Goal: Information Seeking & Learning: Learn about a topic

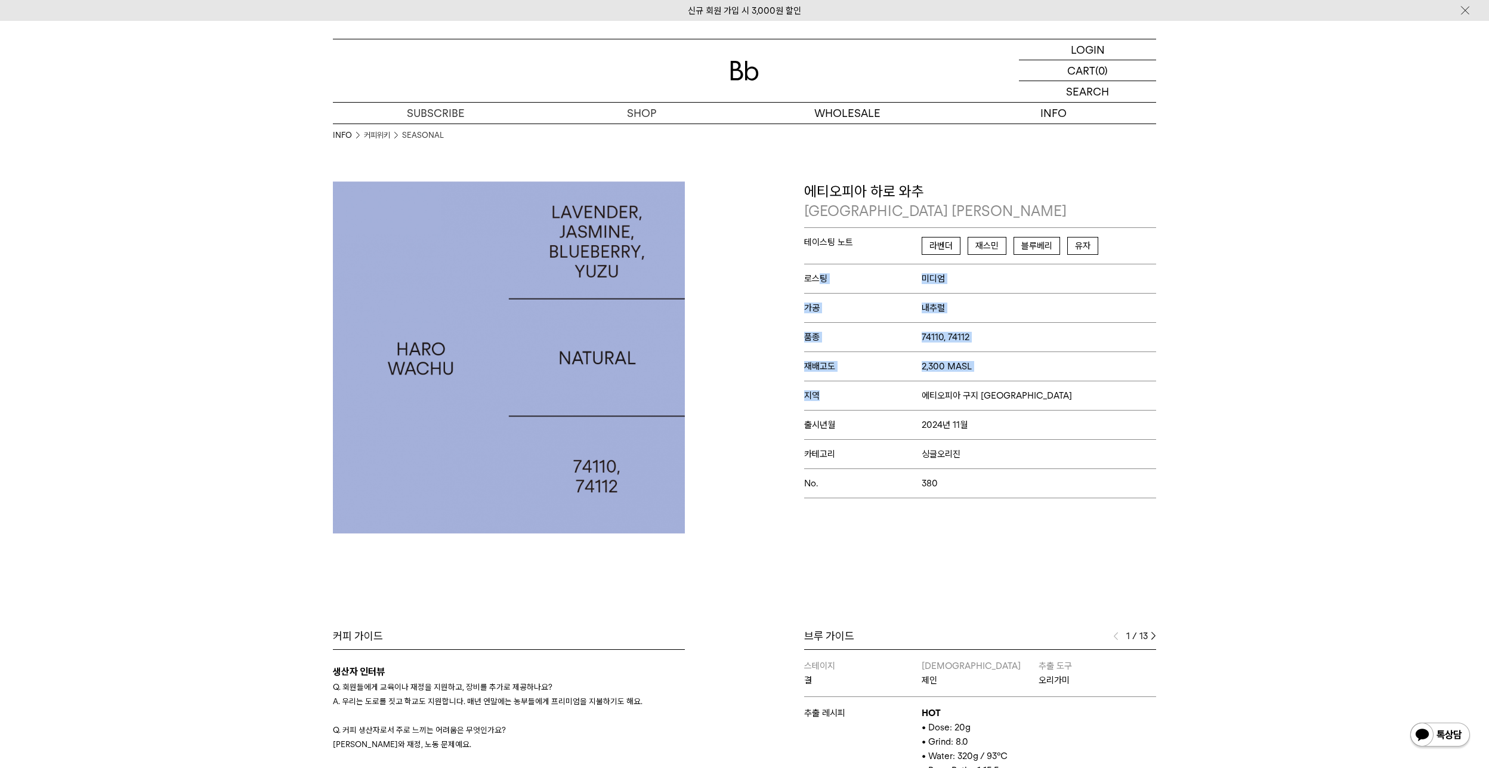
drag, startPoint x: 930, startPoint y: 473, endPoint x: 802, endPoint y: 222, distance: 282.0
click at [814, 265] on div "테이스팅 노트 라벤더 재스민 블루베리 유자 로스팅 미디엄 가공 내추럴 품종 74110, 74112 재배고도 2,300 MASL No." at bounding box center [980, 362] width 352 height 271
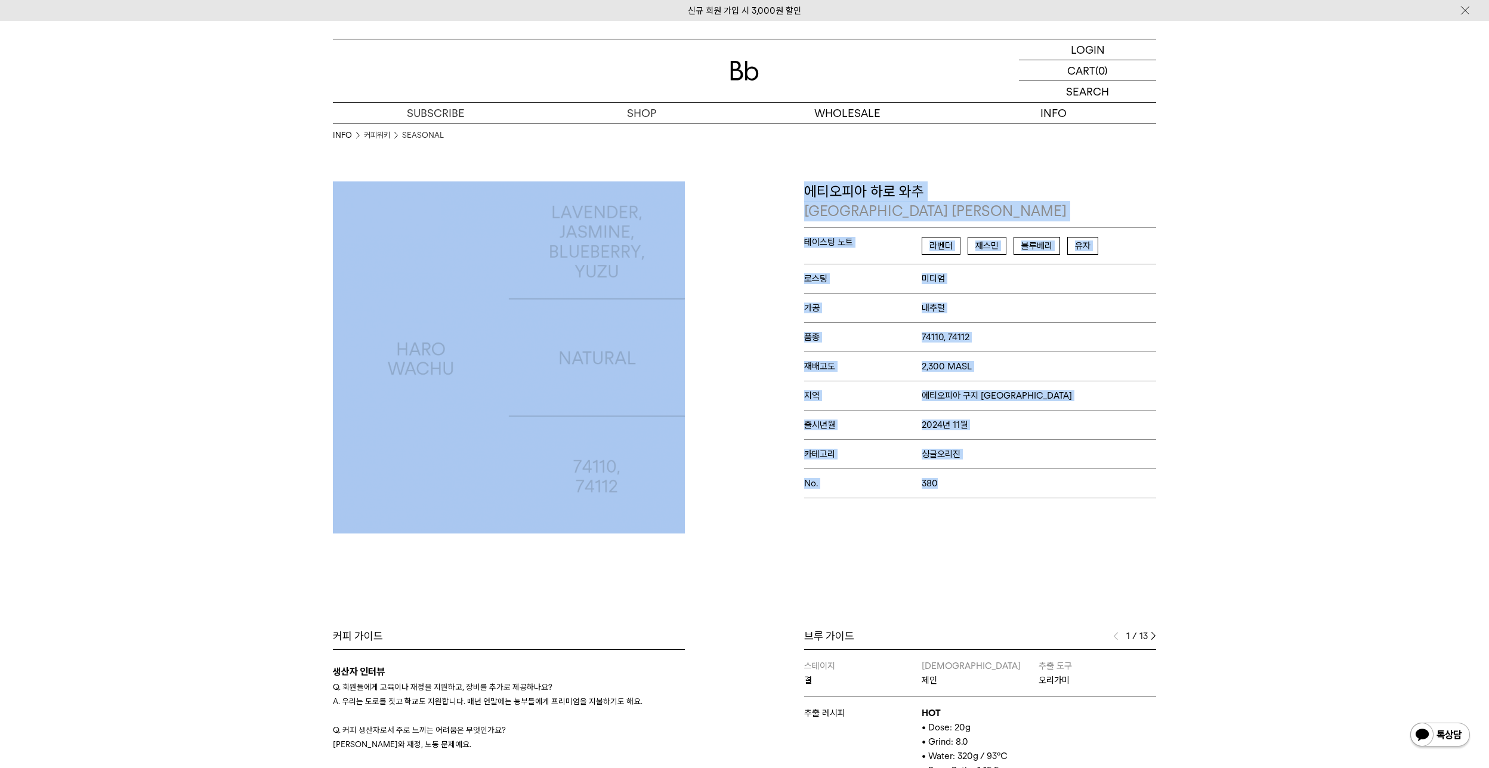
drag, startPoint x: 847, startPoint y: 273, endPoint x: 966, endPoint y: 476, distance: 235.0
click at [966, 476] on div "INFO 커피위키 SEASONAL COFFEE WIKI 커피 위키 Bb의 커피 ALL SEASONAL YEAR-ROUND AUCTION SER…" at bounding box center [744, 605] width 1489 height 1168
click at [966, 476] on p "No. 380" at bounding box center [980, 482] width 352 height 29
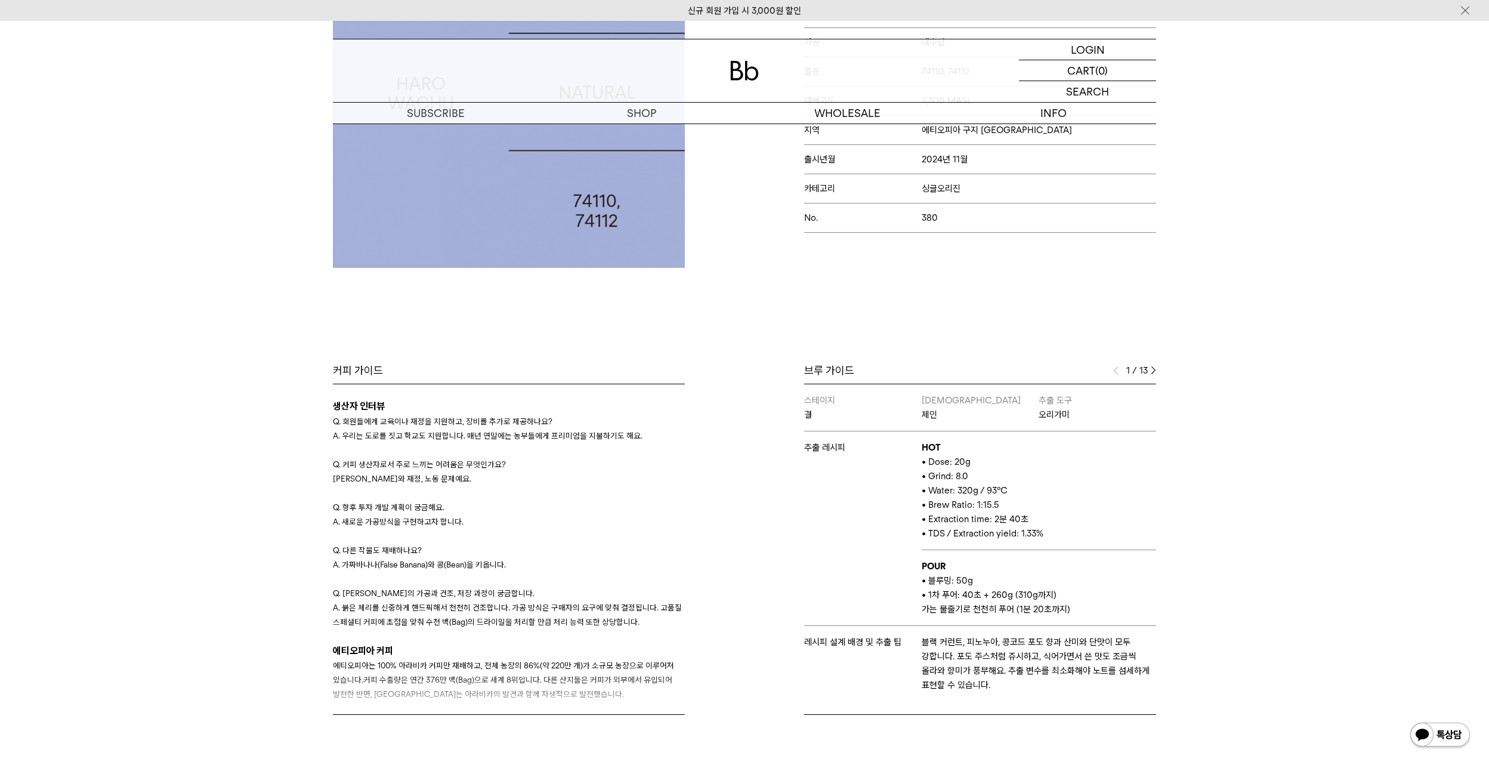
scroll to position [298, 0]
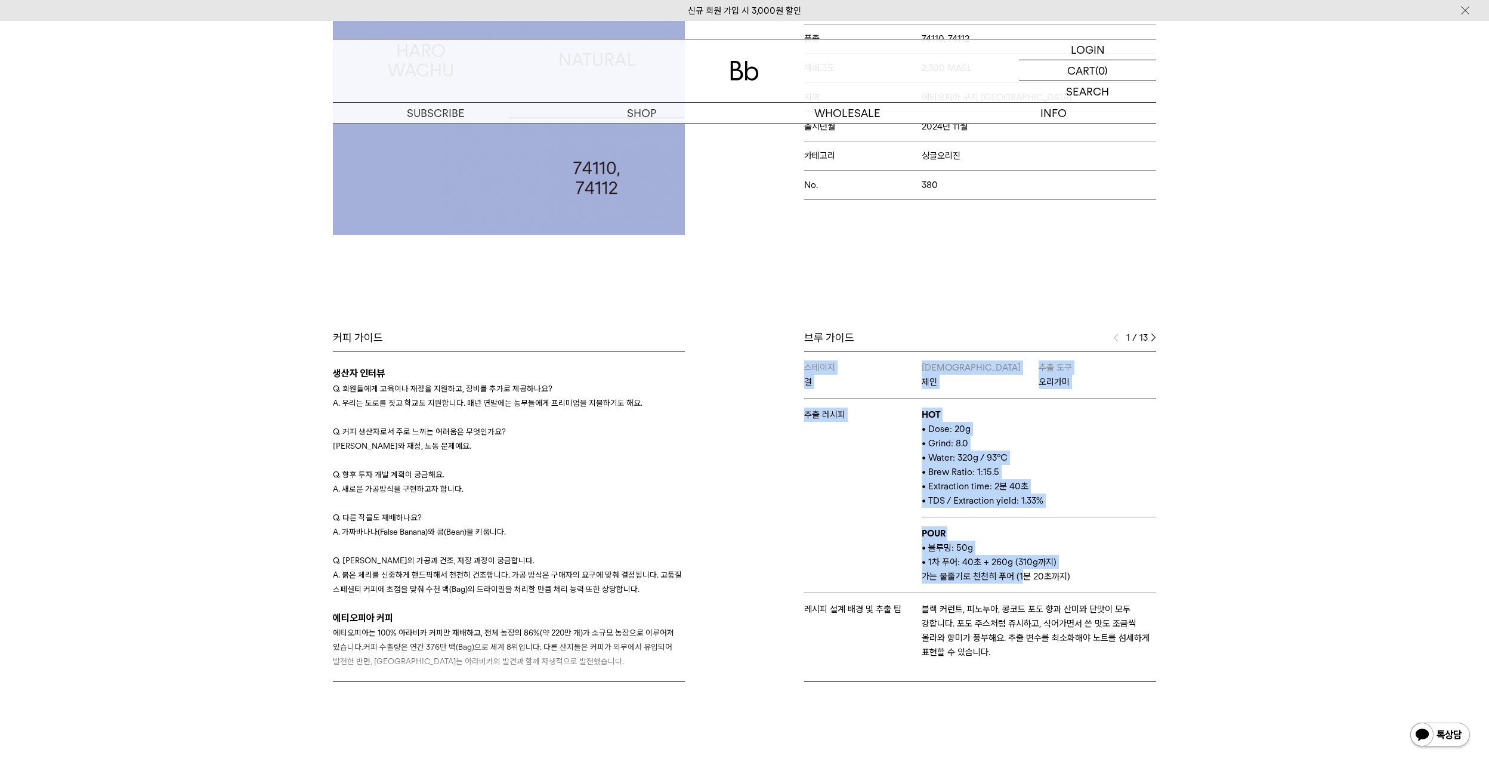
drag, startPoint x: 769, startPoint y: 391, endPoint x: 1018, endPoint y: 581, distance: 313.0
click at [1018, 581] on div "브루 가이드 1 / 13 스테이지 결 바리스타 제인 추출 도구 오리가미 추출 레시피 HOT • Dose: 20g • Grind: 8.0 • W…" at bounding box center [954, 506] width 418 height 351
click at [1018, 581] on p "가는 물줄기로 천천히 푸어 (1분 20초까지)" at bounding box center [1039, 576] width 234 height 14
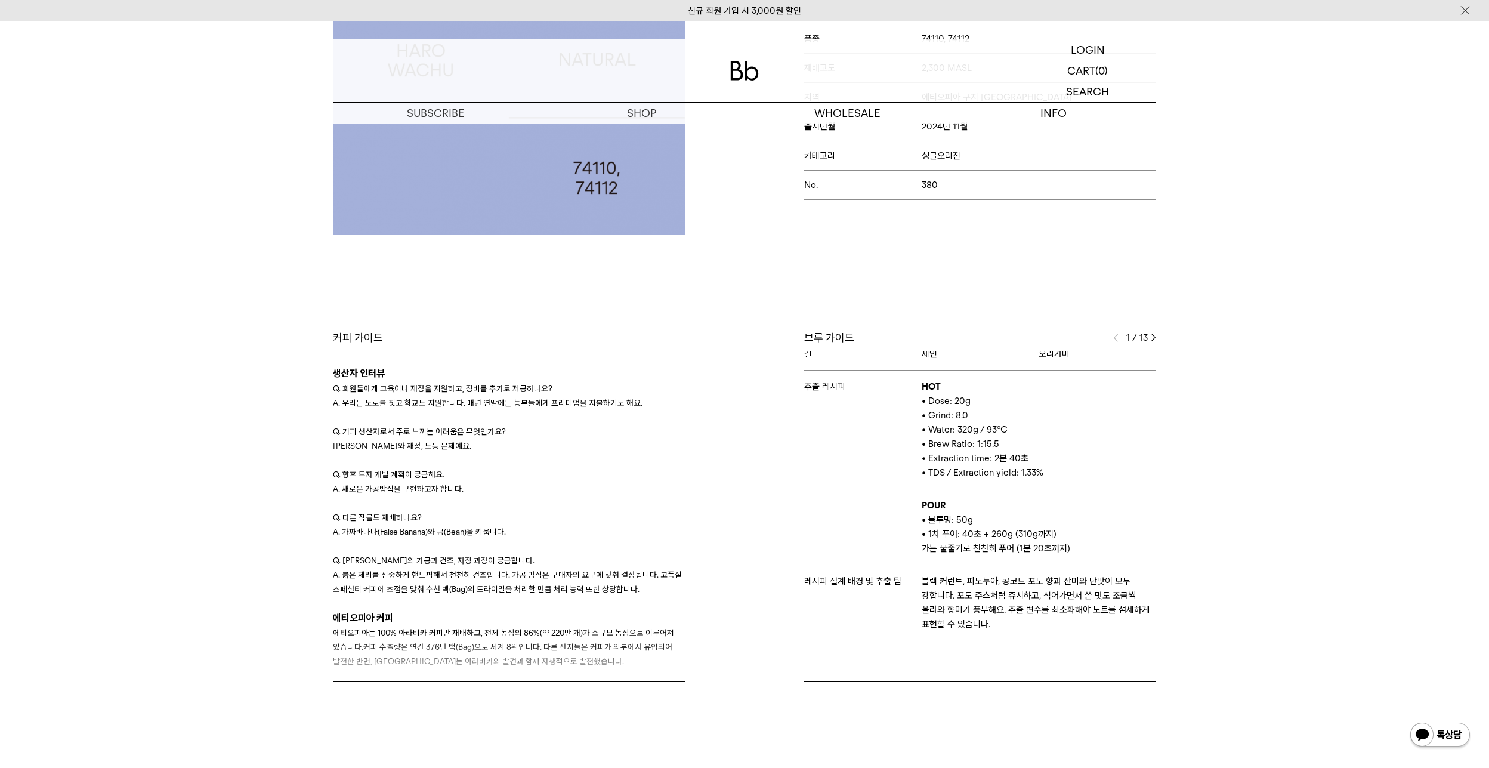
scroll to position [30, 0]
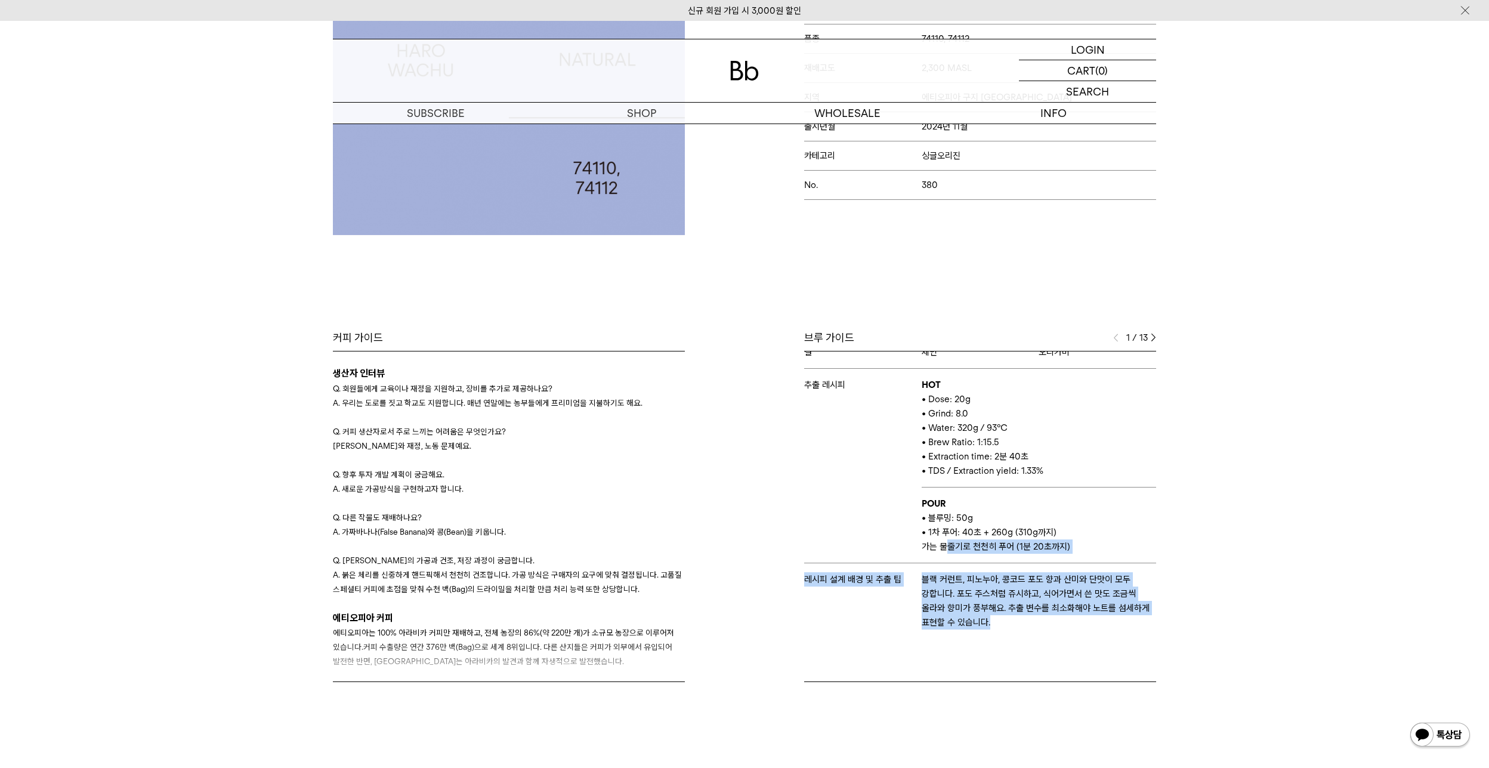
drag, startPoint x: 947, startPoint y: 540, endPoint x: 1057, endPoint y: 637, distance: 147.1
click at [1057, 637] on tbody "스테이지 결 바리스타 제인 추출 도구 오리가미 추출 레시피 HOT • Dose: 20g • Grind: 8.0 • Water: 320g / 9…" at bounding box center [980, 480] width 352 height 317
click at [1057, 637] on td "블랙 커런트, 피노누아, 콩코드 포도 향과 산미와 단맛이 모두 강합니다. 포도 주스처럼 쥬시하고, 식어가면서 쓴 맛도 조금씩 올라와 향미가 풍…" at bounding box center [1039, 600] width 234 height 75
drag, startPoint x: 1030, startPoint y: 620, endPoint x: 916, endPoint y: 588, distance: 117.7
click at [916, 587] on tr "레시피 설계 배경 및 추출 팁 블랙 커런트, 피노누아, 콩코드 포도 향과 산미와 단맛이 모두 강합니다. 포도 주스처럼 쥬시하고, 식어가면서 쓴…" at bounding box center [980, 600] width 352 height 75
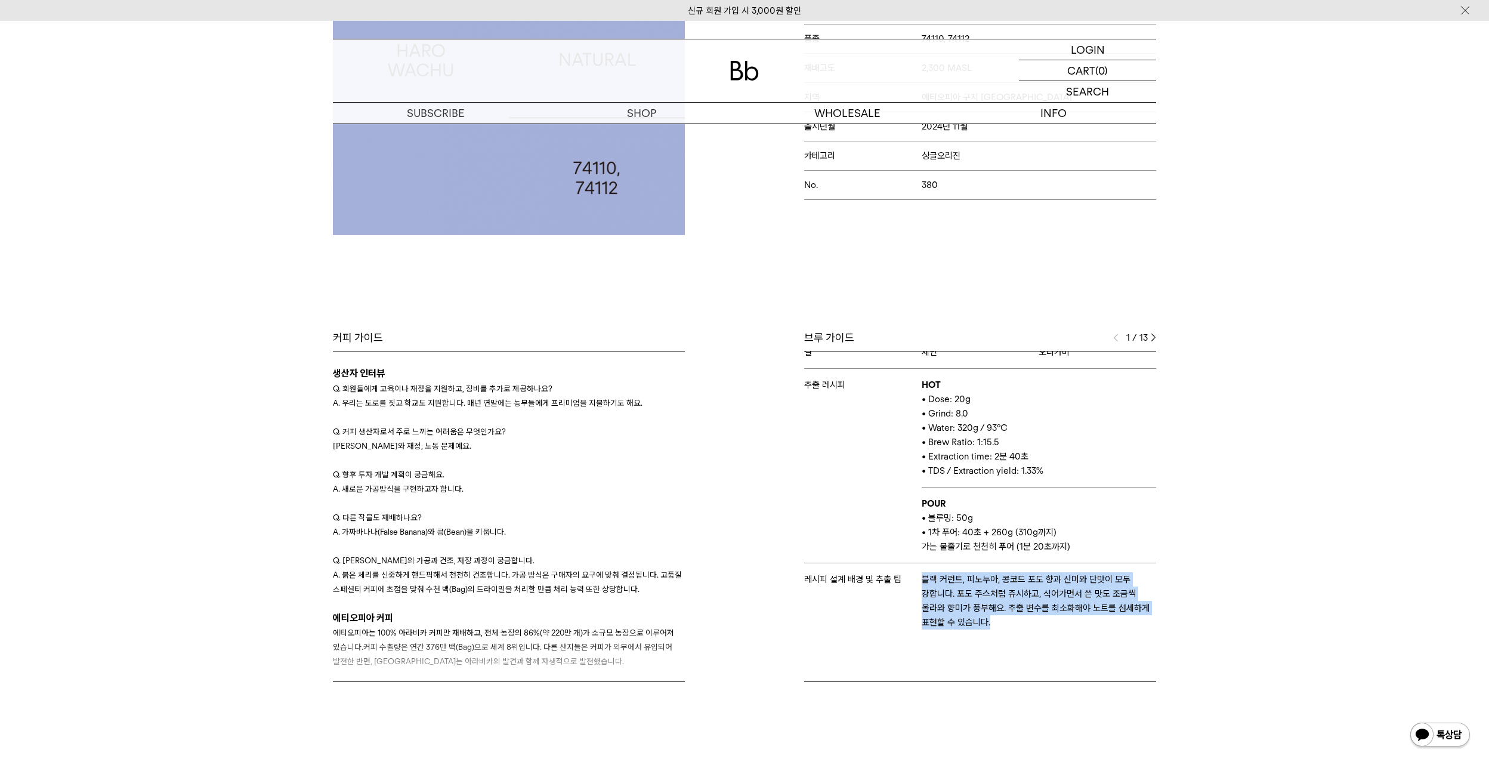
drag, startPoint x: 923, startPoint y: 618, endPoint x: 917, endPoint y: 619, distance: 6.0
click at [923, 619] on p "블랙 커런트, 피노누아, 콩코드 포도 향과 산미와 단맛이 모두 강합니다. 포도 주스처럼 쥬시하고, 식어가면서 쓴 맛도 조금씩 올라와 향미가 풍…" at bounding box center [1039, 600] width 234 height 57
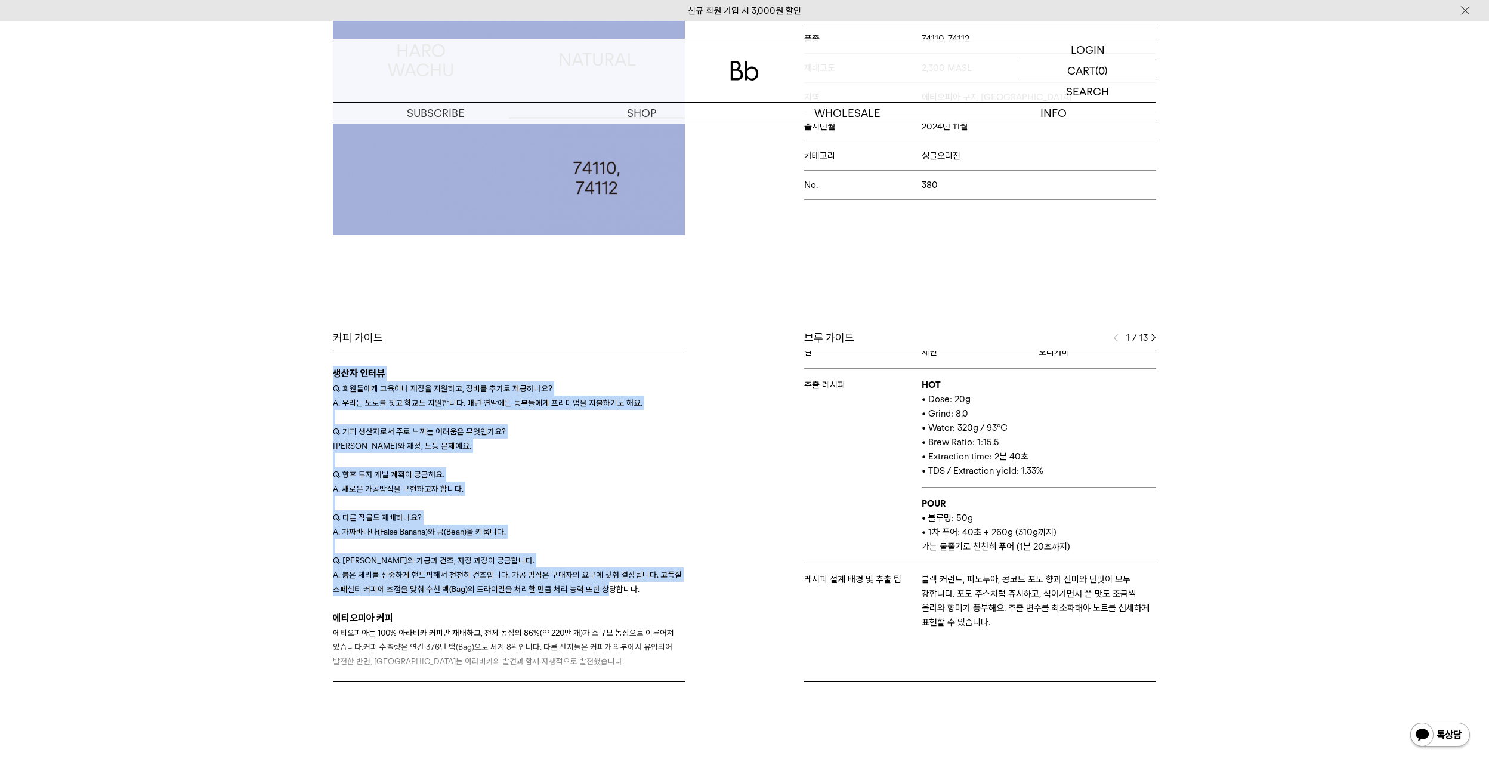
drag, startPoint x: 544, startPoint y: 342, endPoint x: 600, endPoint y: 594, distance: 258.1
click at [600, 594] on div "커피 가이드 생산자 인터뷰 Q. 회원들에게 교육이나 재정을 지원하고, 장비를 추가로 제공하나요? A. 우리는 도로를 짓고 학교도 지원합니다. …" at bounding box center [509, 506] width 352 height 351
click at [601, 594] on p "A. 붉은 체리를 신중하게 핸드픽해서 천천히 건조합니다. 가공 방식은 구매자의 요구에 맞춰 결정됩니다. 고품질 스페셜티 커피에 초점을 맞춰 수…" at bounding box center [509, 581] width 352 height 29
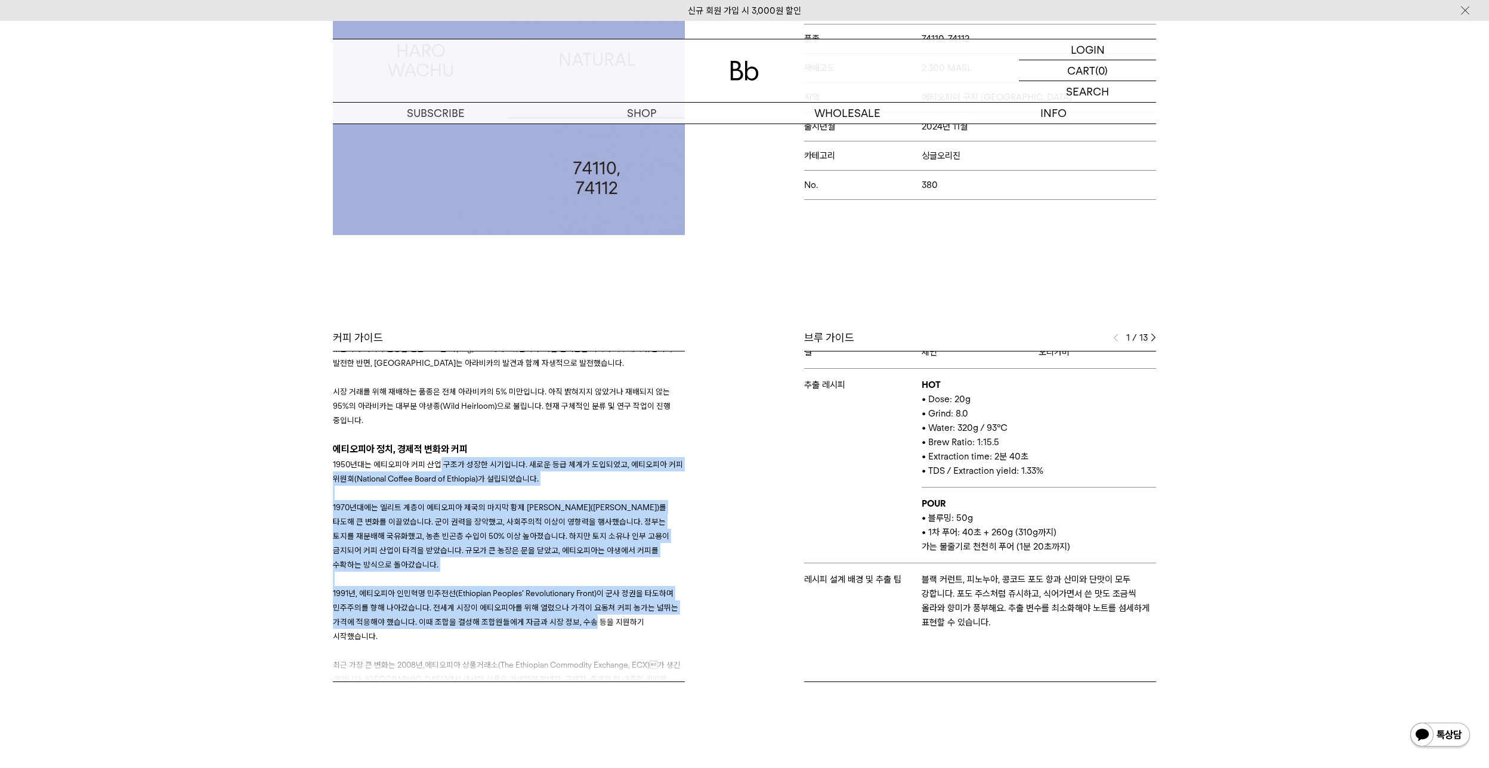
drag, startPoint x: 589, startPoint y: 626, endPoint x: 436, endPoint y: 462, distance: 224.6
click at [436, 462] on div "1950년대는 에티오피아 커피 산업 구조가 성장한 시기입니다. 새로운 등급 체계가 도입되었고, 에티오피아 커피 위원회(National Coff…" at bounding box center [509, 607] width 352 height 301
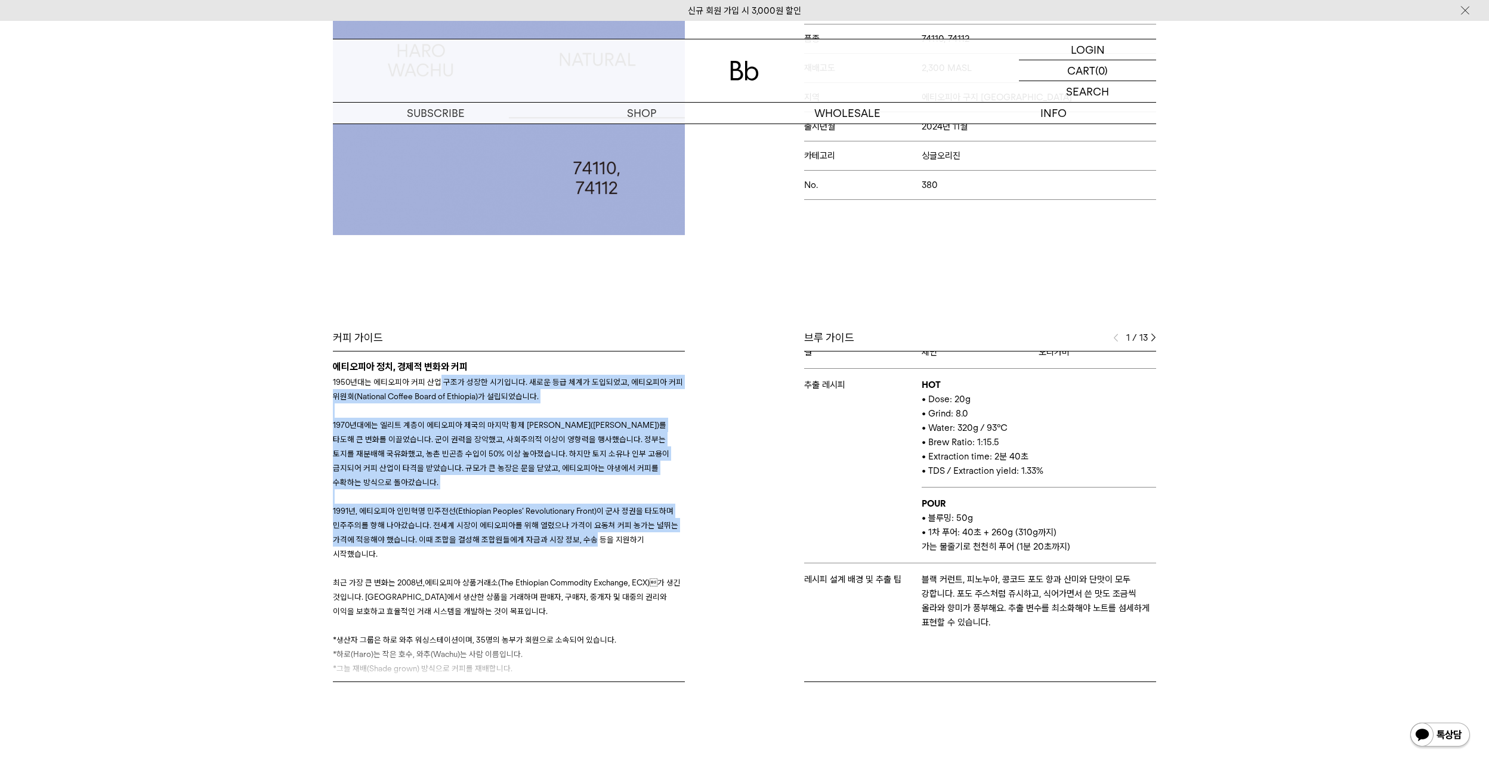
scroll to position [403, 0]
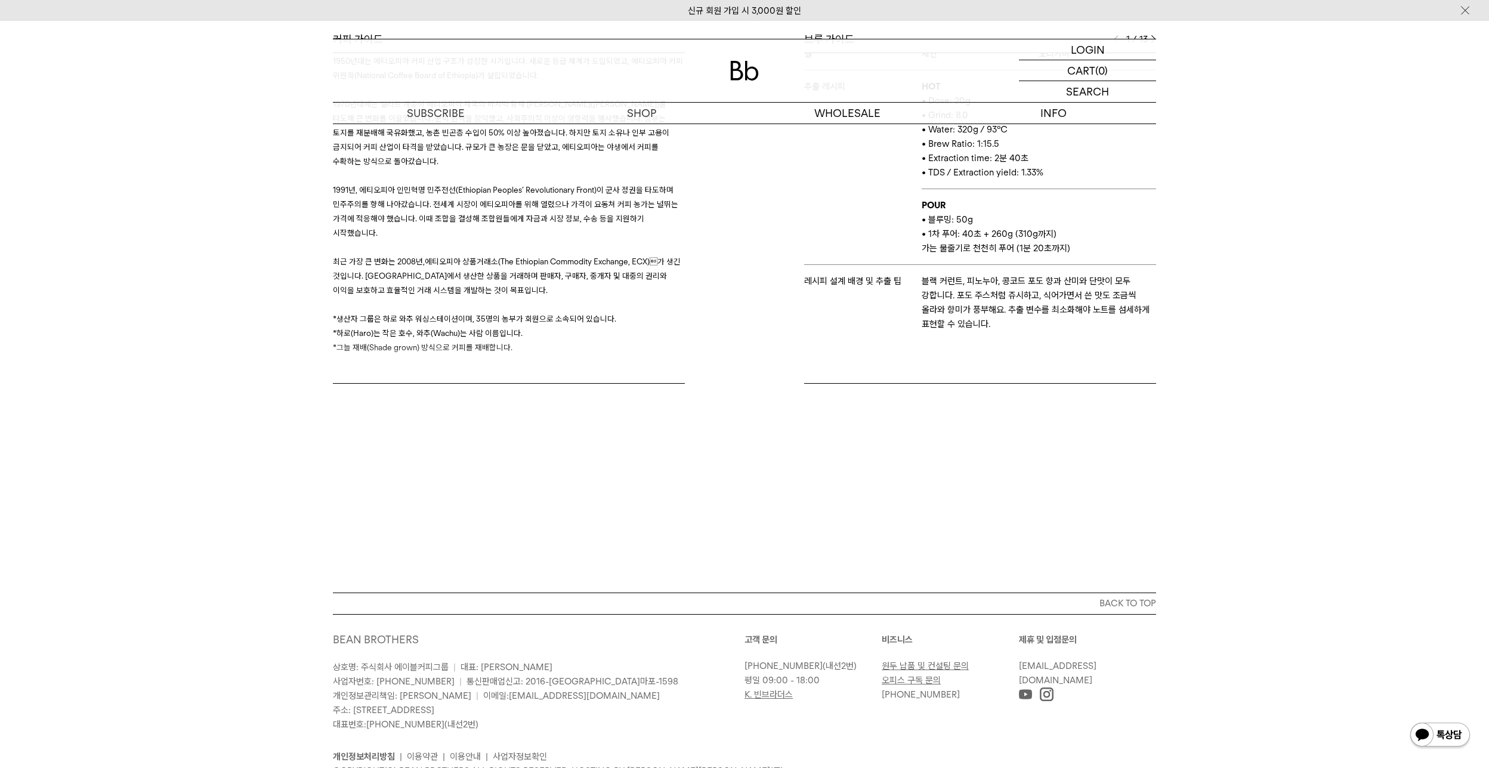
click at [735, 533] on div "INFO 커피위키 SEASONAL COFFEE WIKI 커피 위키 Bb의 커피 ALL SEASONAL YEAR-ROUND AUCTION SER…" at bounding box center [744, 8] width 1489 height 1168
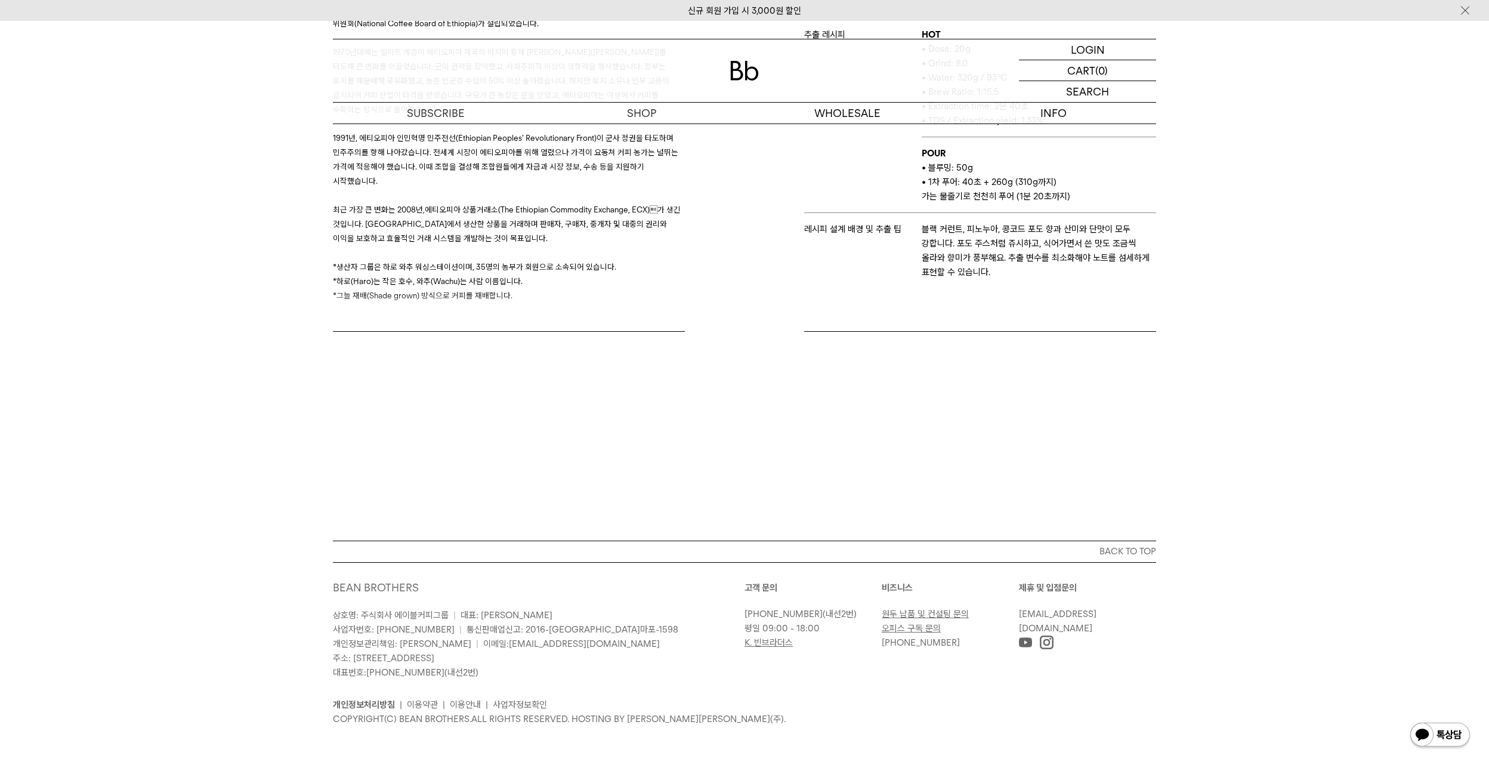
scroll to position [0, 0]
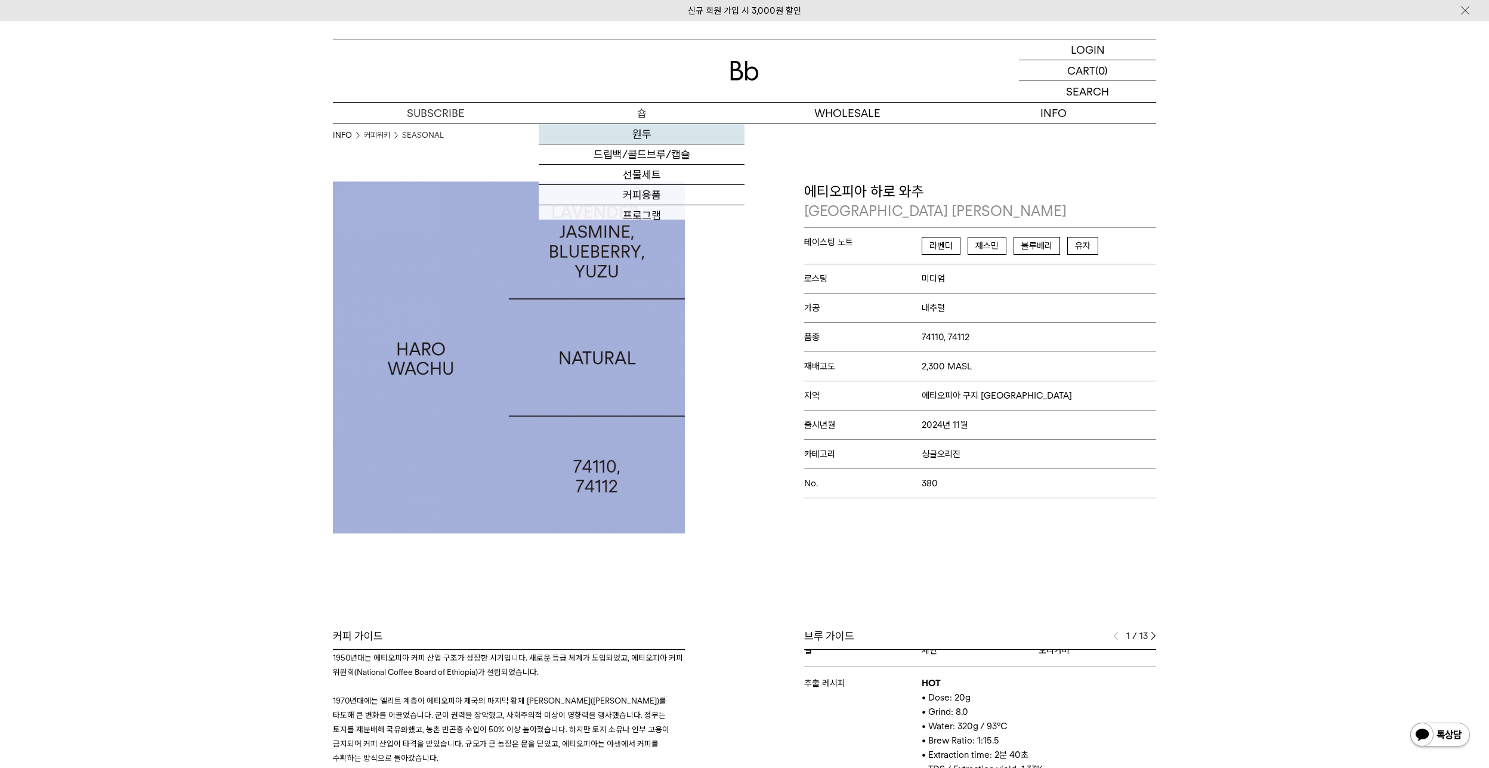
click at [651, 135] on link "원두" at bounding box center [642, 134] width 206 height 20
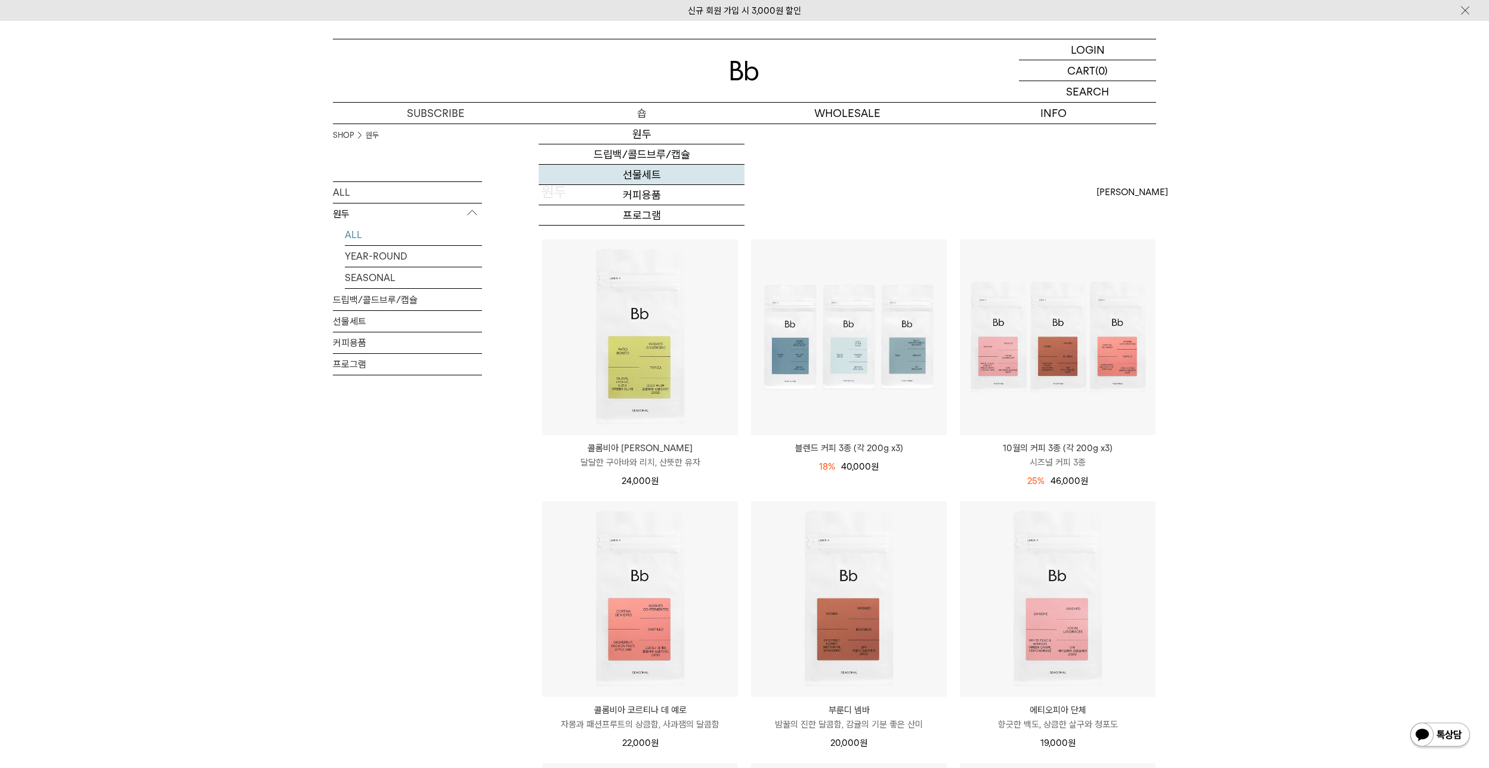
click at [638, 179] on link "선물세트" at bounding box center [642, 175] width 206 height 20
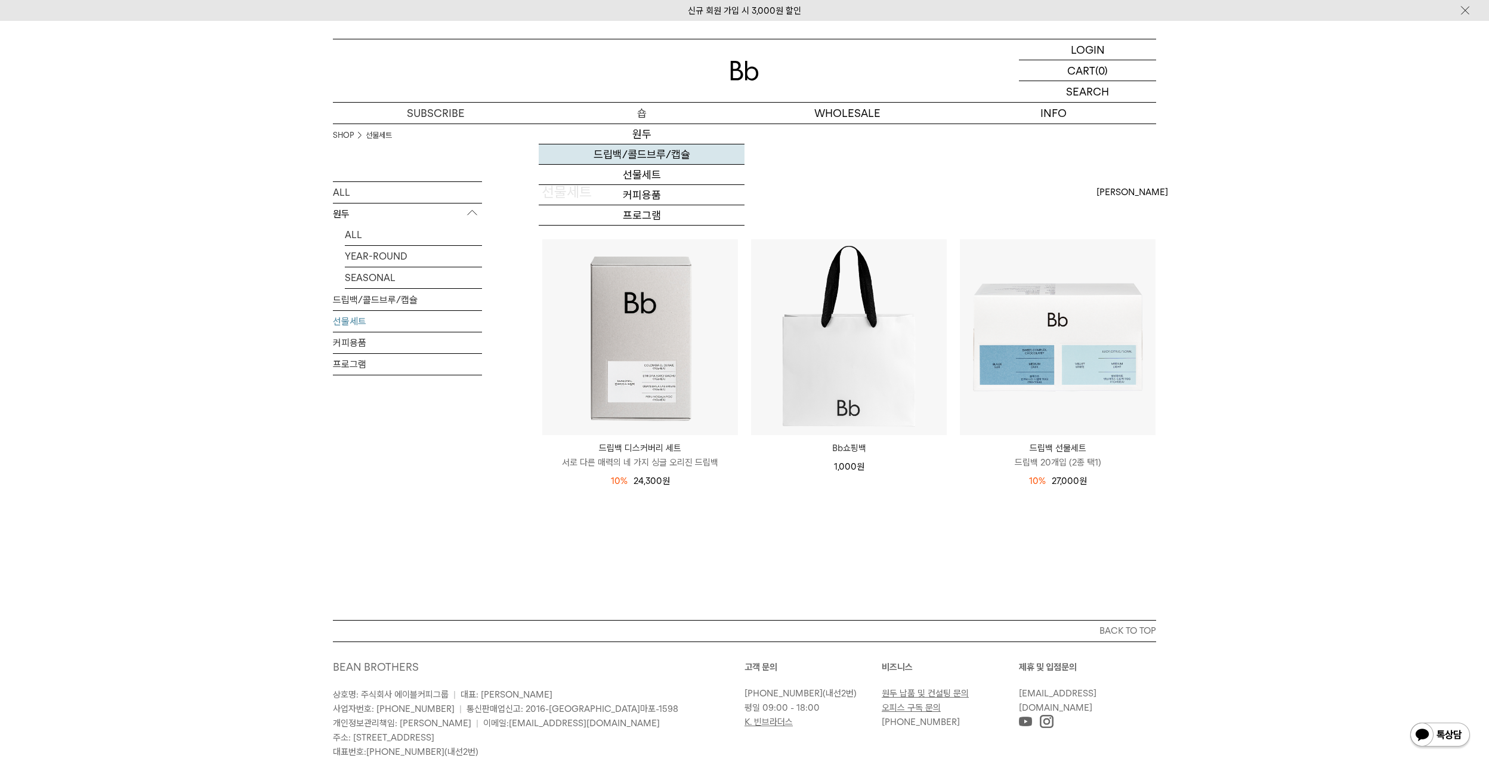
click at [650, 155] on link "드립백/콜드브루/캡슐" at bounding box center [642, 154] width 206 height 20
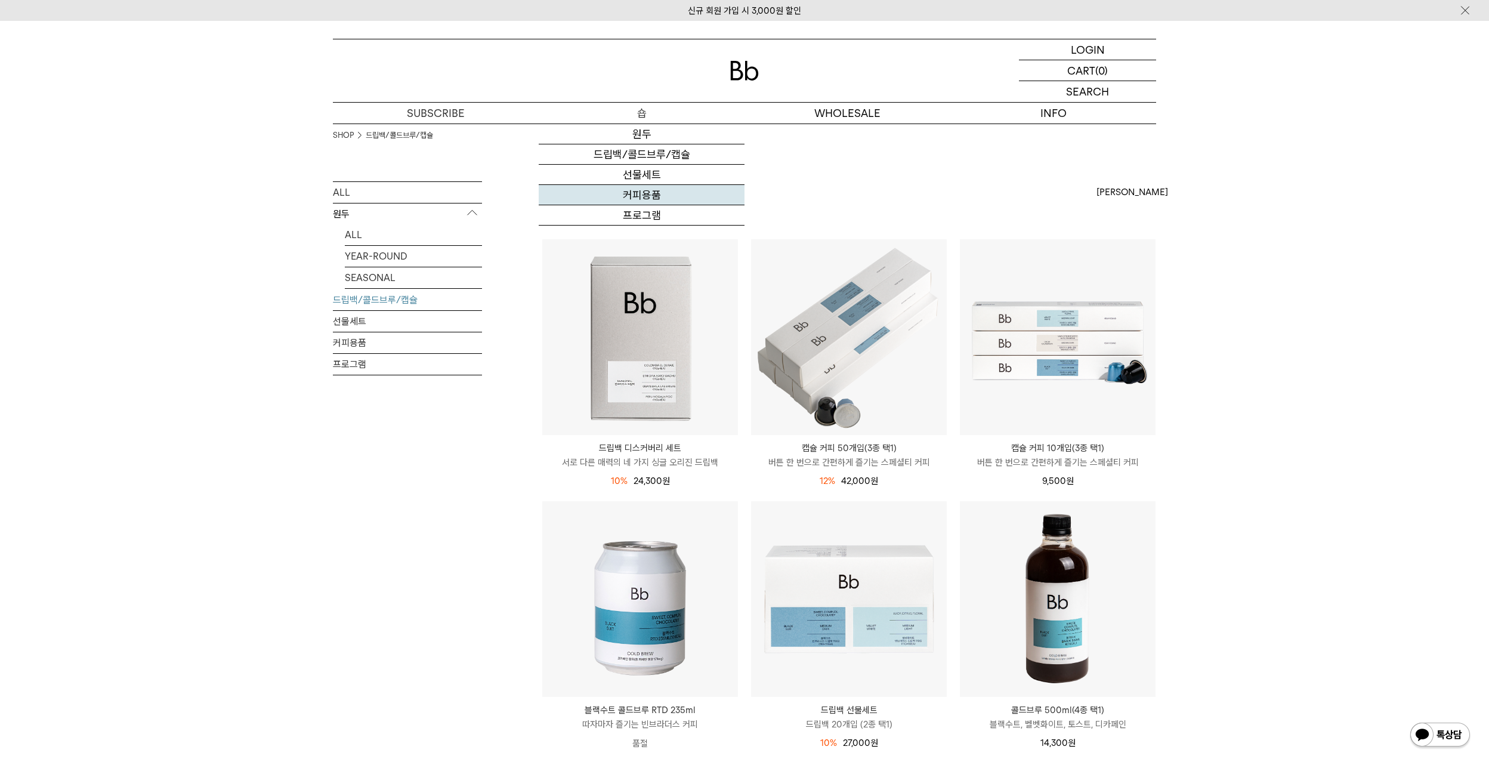
click at [663, 198] on link "커피용품" at bounding box center [642, 195] width 206 height 20
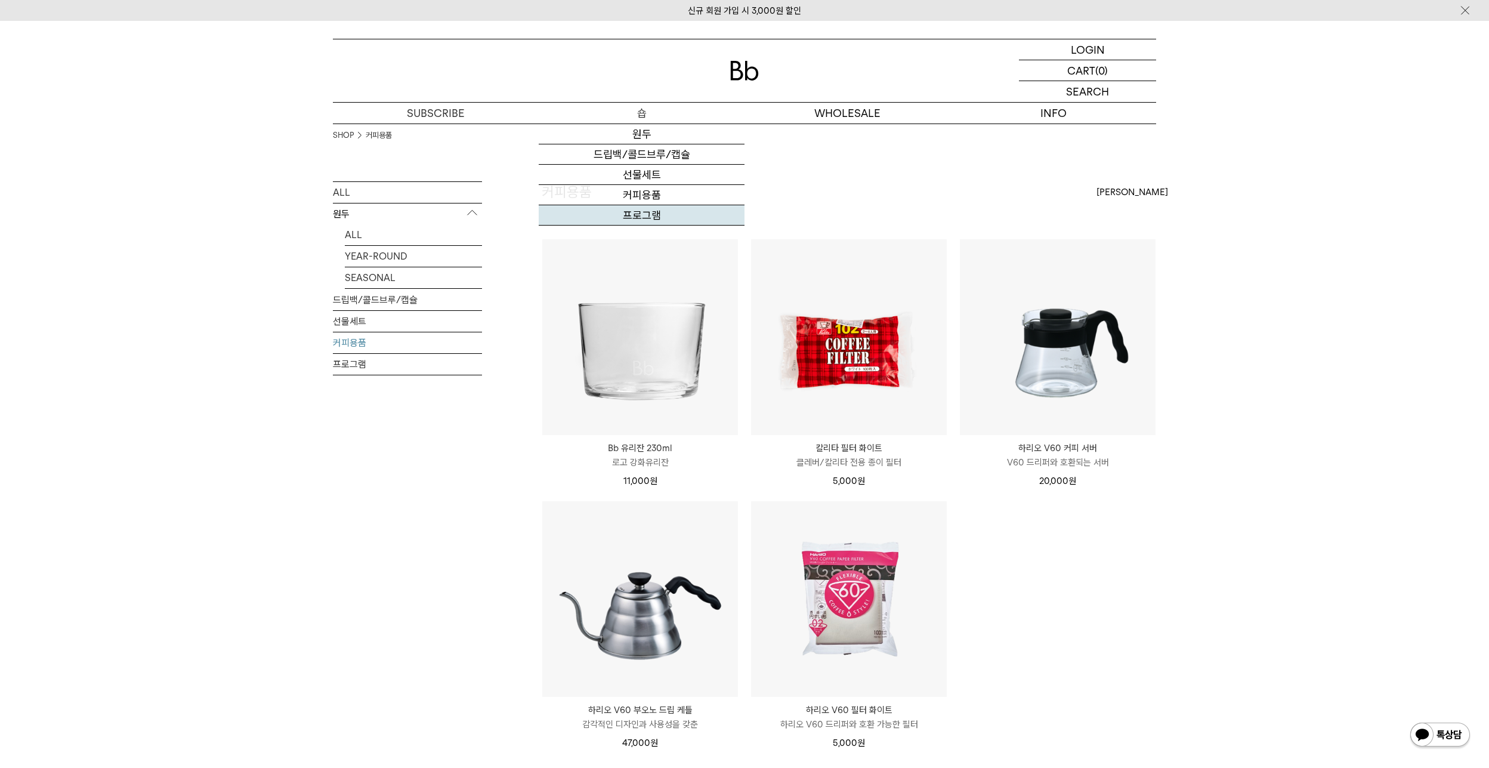
click at [654, 217] on link "프로그램" at bounding box center [642, 215] width 206 height 20
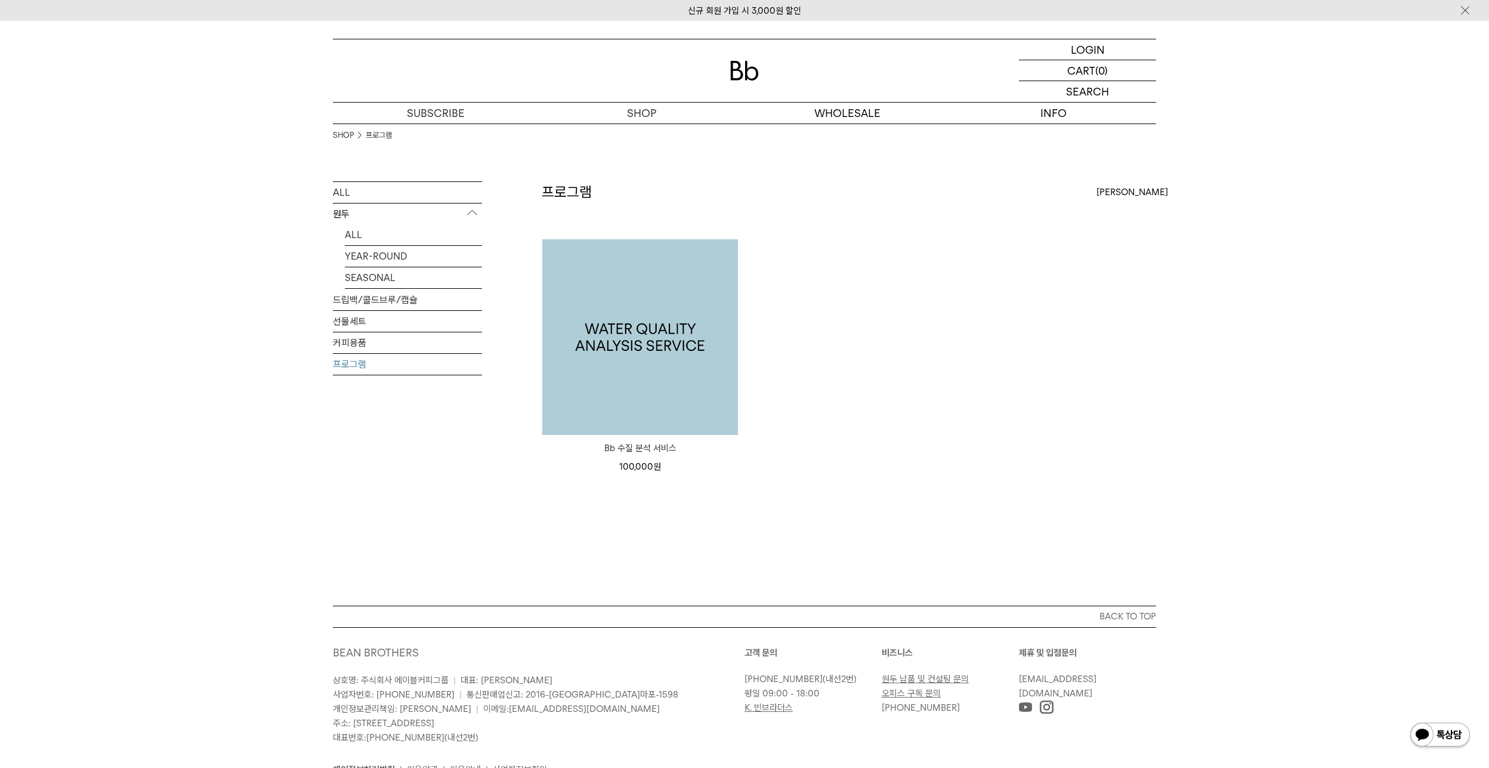
click at [645, 264] on img at bounding box center [640, 337] width 196 height 196
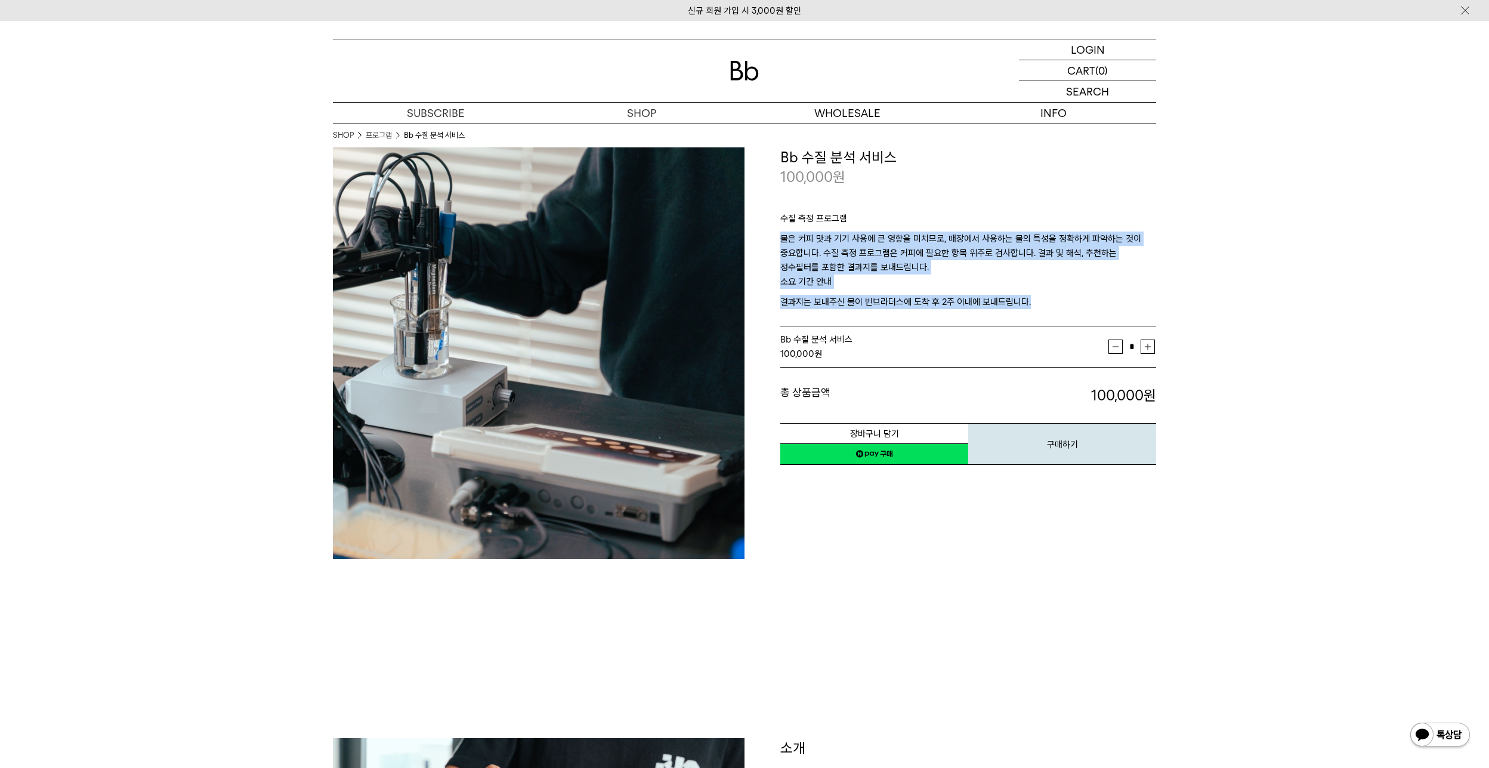
drag, startPoint x: 780, startPoint y: 237, endPoint x: 1054, endPoint y: 302, distance: 280.9
click at [1054, 302] on div "수질 측정 프로그램 물은 커피 맛과 기기 사용에 큰 영향을 미치므로, 매장에서 사용하는 물의 특성을 정확하게 파악하는 것이 중요합니다. 수질 …" at bounding box center [968, 257] width 376 height 140
click at [1054, 302] on p "결과지는 보내주신 물이 빈브라더스에 도착 후 2주 이내에 보내드립니다." at bounding box center [968, 302] width 376 height 14
drag, startPoint x: 1054, startPoint y: 302, endPoint x: 977, endPoint y: 196, distance: 130.8
click at [977, 197] on div "수질 측정 프로그램 물은 커피 맛과 기기 사용에 큰 영향을 미치므로, 매장에서 사용하는 물의 특성을 정확하게 파악하는 것이 중요합니다. 수질 …" at bounding box center [968, 257] width 376 height 140
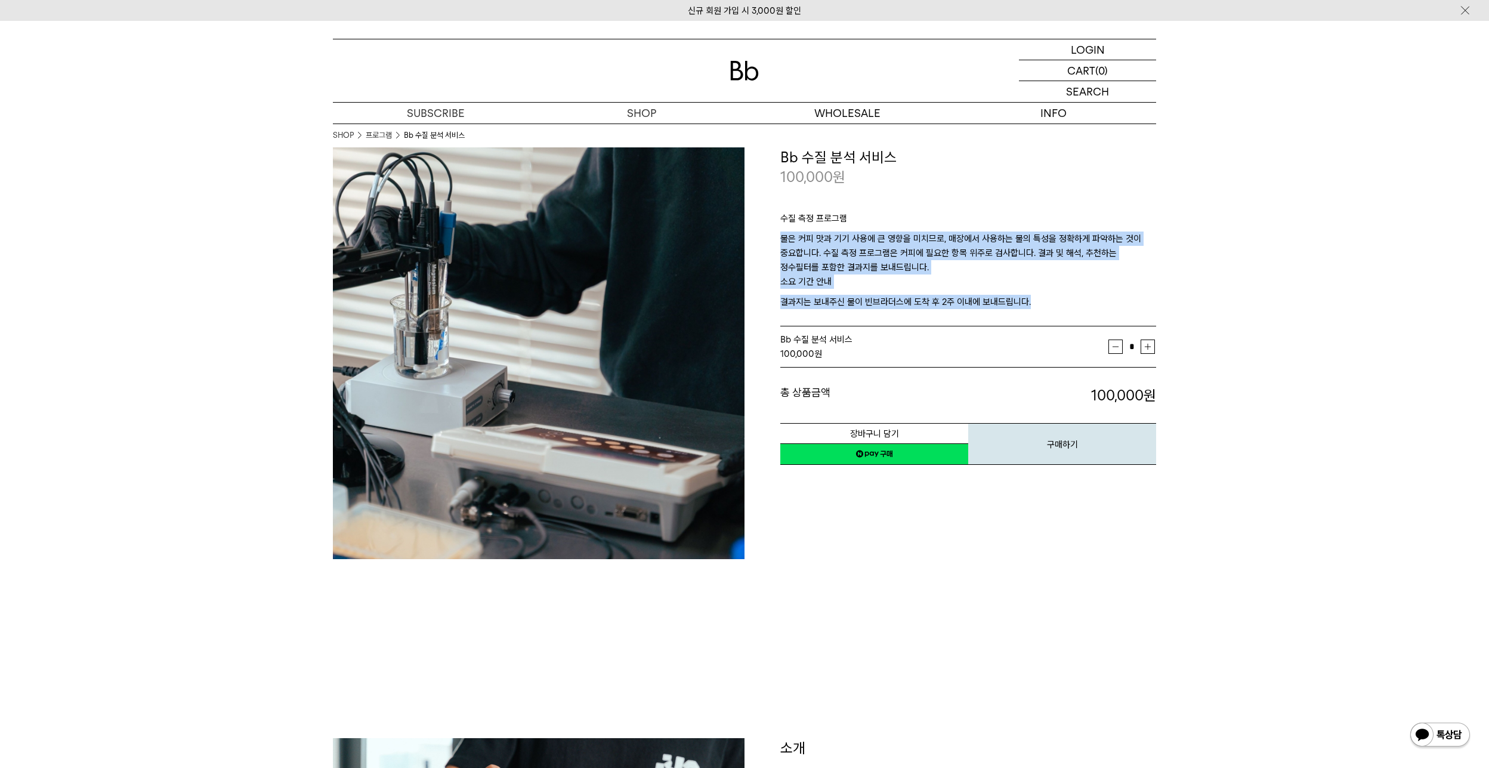
click at [977, 196] on div "수질 측정 프로그램 물은 커피 맛과 기기 사용에 큰 영향을 미치므로, 매장에서 사용하는 물의 특성을 정확하게 파악하는 것이 중요합니다. 수질 …" at bounding box center [968, 257] width 376 height 140
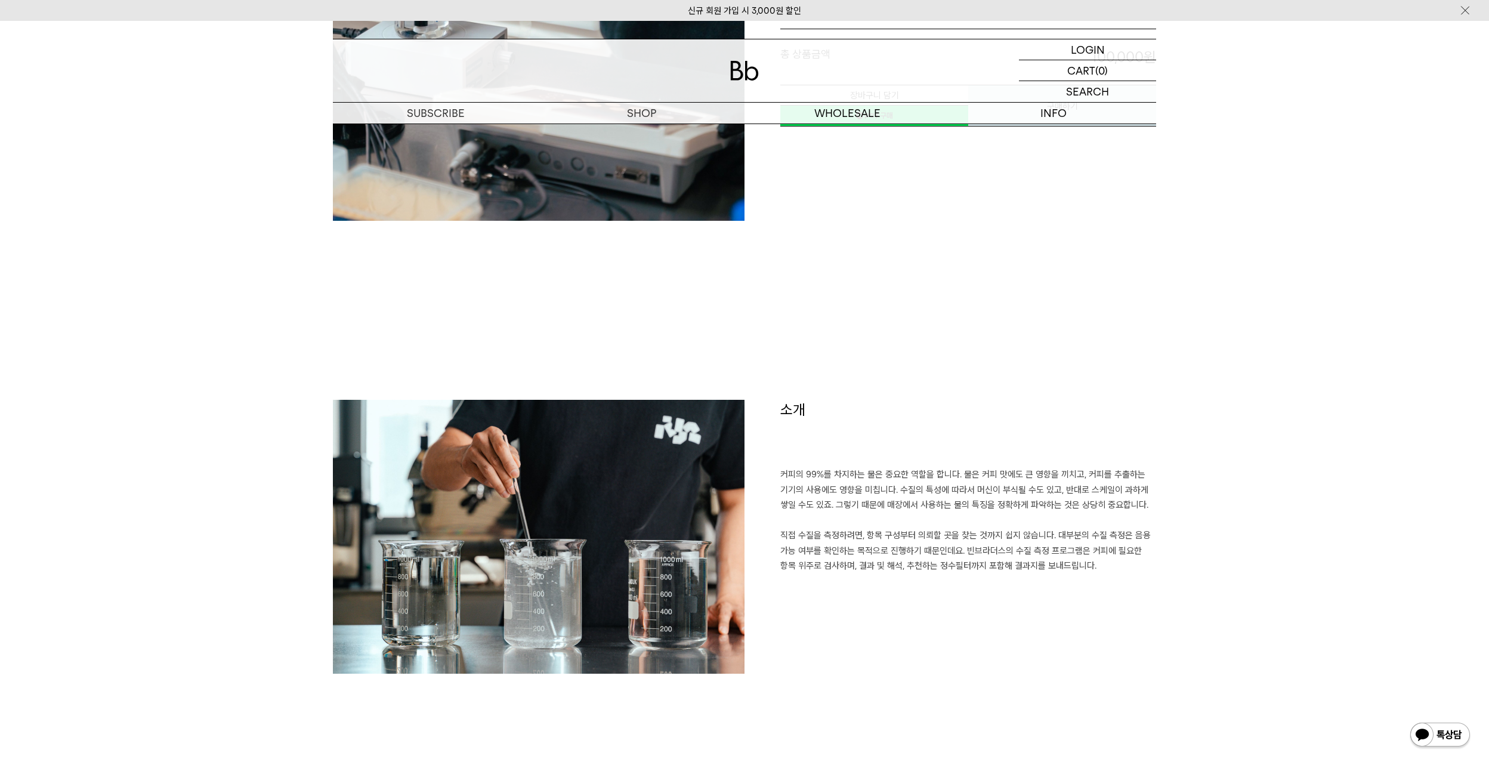
scroll to position [955, 0]
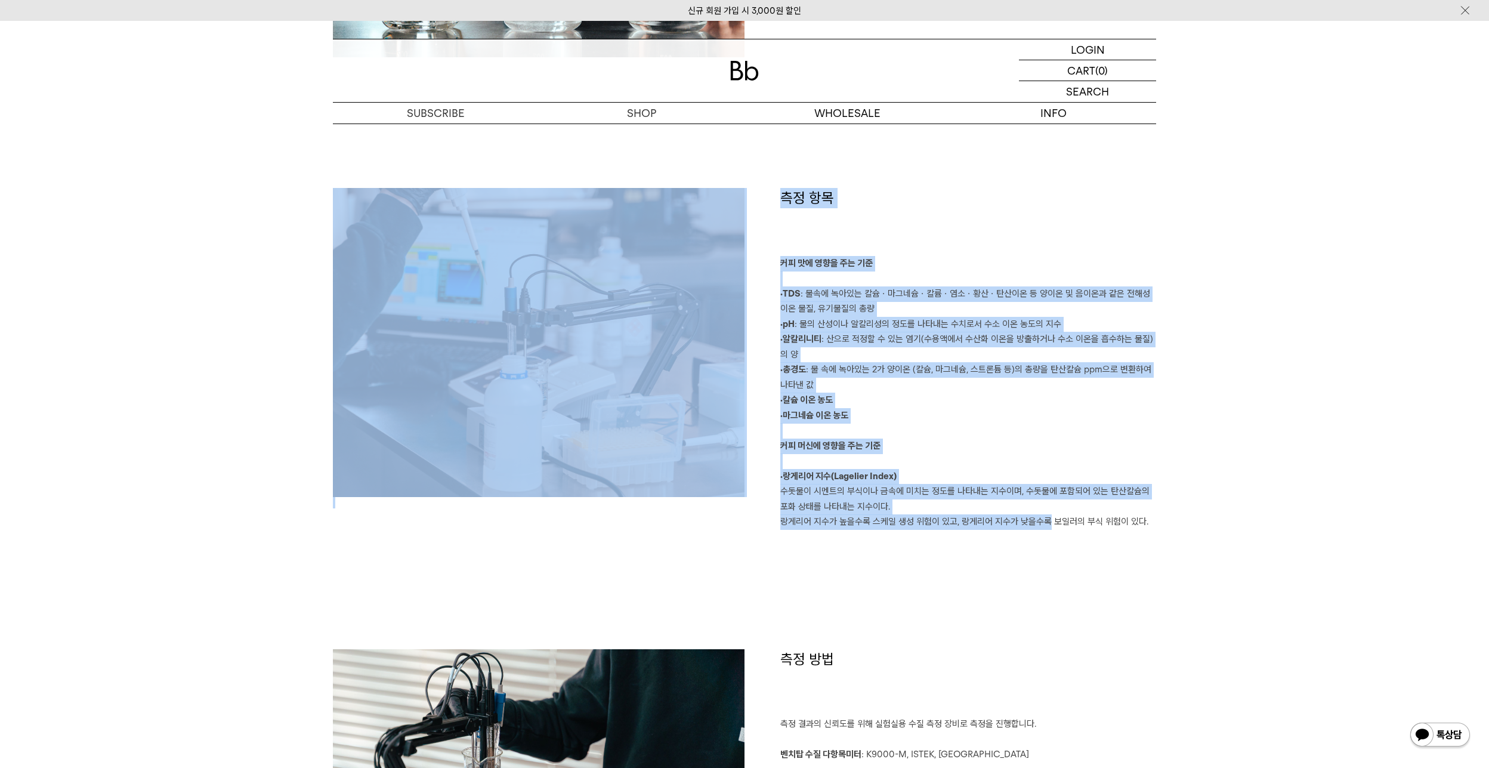
drag, startPoint x: 870, startPoint y: 201, endPoint x: 1040, endPoint y: 564, distance: 401.2
click at [1040, 564] on div "소개 커피의 99%를 차지하는 물은 중요한 역할을 합니다. 물은 커피 맛에도 큰 영향을 끼치고, 커피를 추출하는 기기의 사용에도 영향을 미칩니…" at bounding box center [744, 765] width 823 height 1965
click at [1040, 565] on div "측정 항목 커피 맛에 영향을 주는 기준 ·TDS : 물속에 녹아있는 칼슘ㆍ마그네슘ㆍ칼륨ㆍ염소ㆍ황산ㆍ탄산이온 등 양이온 및 음이온과 같은 전해성…" at bounding box center [744, 418] width 823 height 461
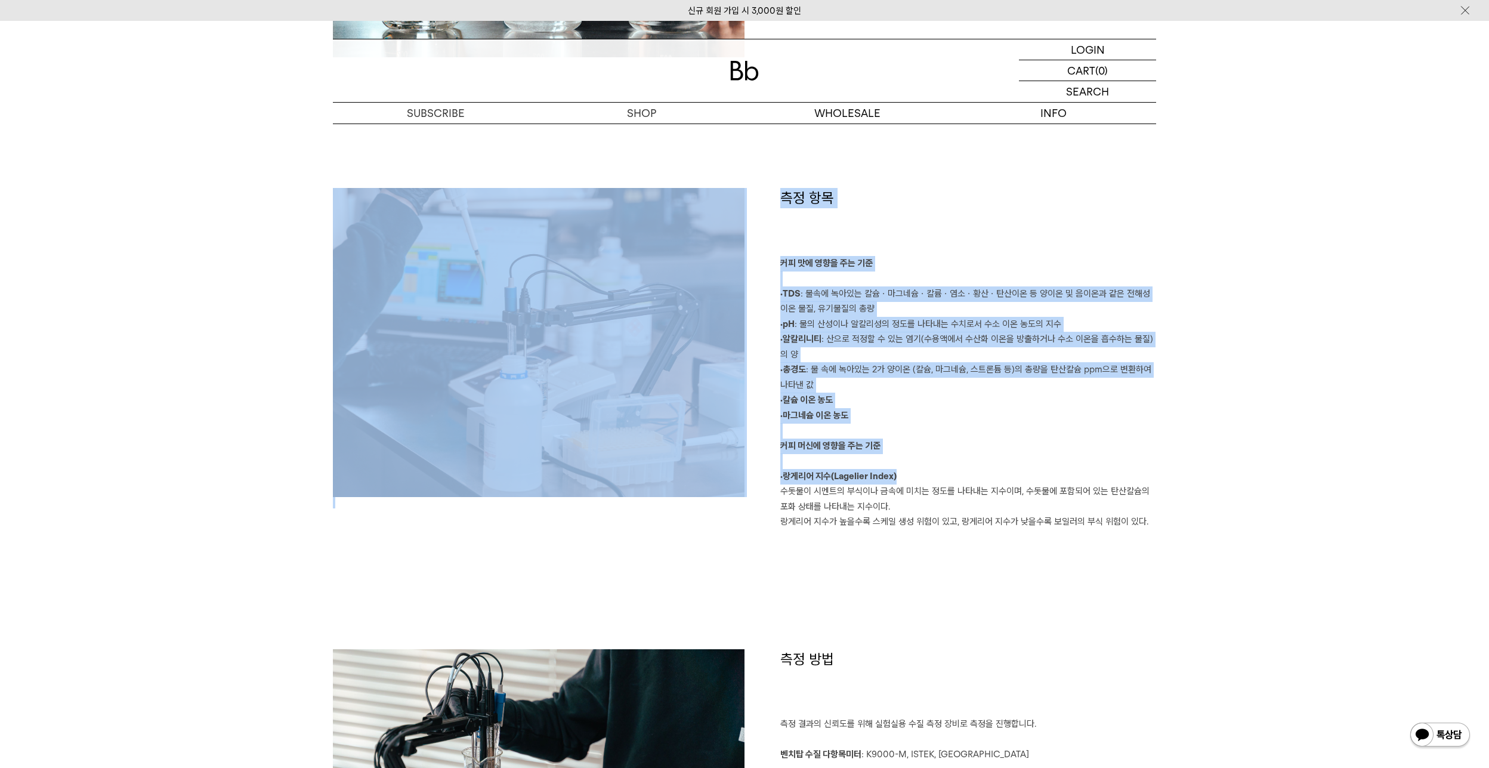
drag, startPoint x: 1040, startPoint y: 565, endPoint x: 1032, endPoint y: 467, distance: 98.2
click at [1032, 467] on div "측정 항목 커피 맛에 영향을 주는 기준 ·TDS : 물속에 녹아있는 칼슘ㆍ마그네슘ㆍ칼륨ㆍ염소ㆍ황산ㆍ탄산이온 등 양이온 및 음이온과 같은 전해성…" at bounding box center [744, 418] width 823 height 461
click at [1032, 467] on p "커피 맛에 영향을 주는 기준 ·TDS : 물속에 녹아있는 칼슘ㆍ마그네슘ㆍ칼륨ㆍ염소ㆍ황산ㆍ탄산이온 등 양이온 및 음이온과 같은 전해성 이온 물질…" at bounding box center [968, 393] width 376 height 274
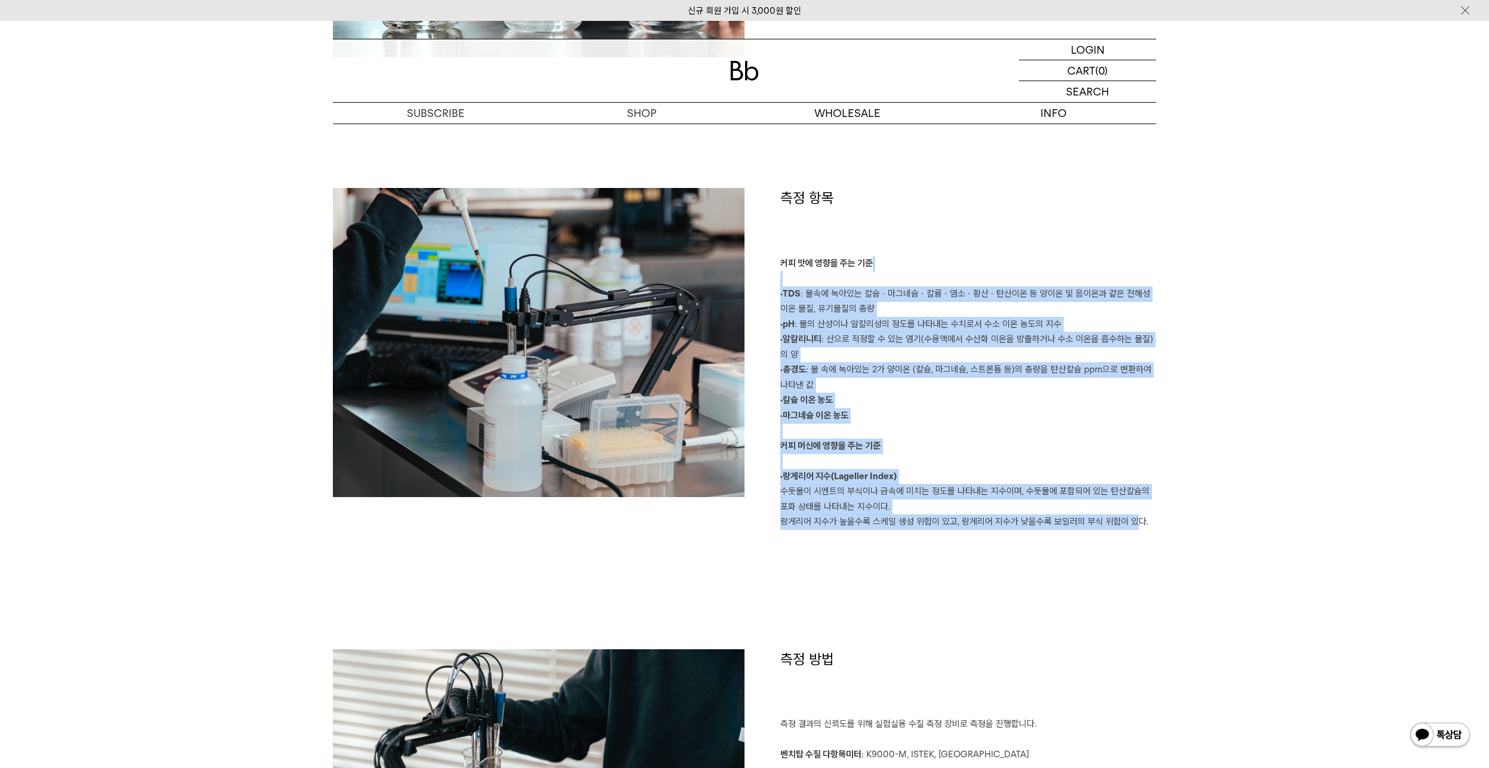
drag, startPoint x: 939, startPoint y: 279, endPoint x: 1129, endPoint y: 523, distance: 309.5
click at [1129, 523] on p "커피 맛에 영향을 주는 기준 ·TDS : 물속에 녹아있는 칼슘ㆍ마그네슘ㆍ칼륨ㆍ염소ㆍ황산ㆍ탄산이온 등 양이온 및 음이온과 같은 전해성 이온 물질…" at bounding box center [968, 393] width 376 height 274
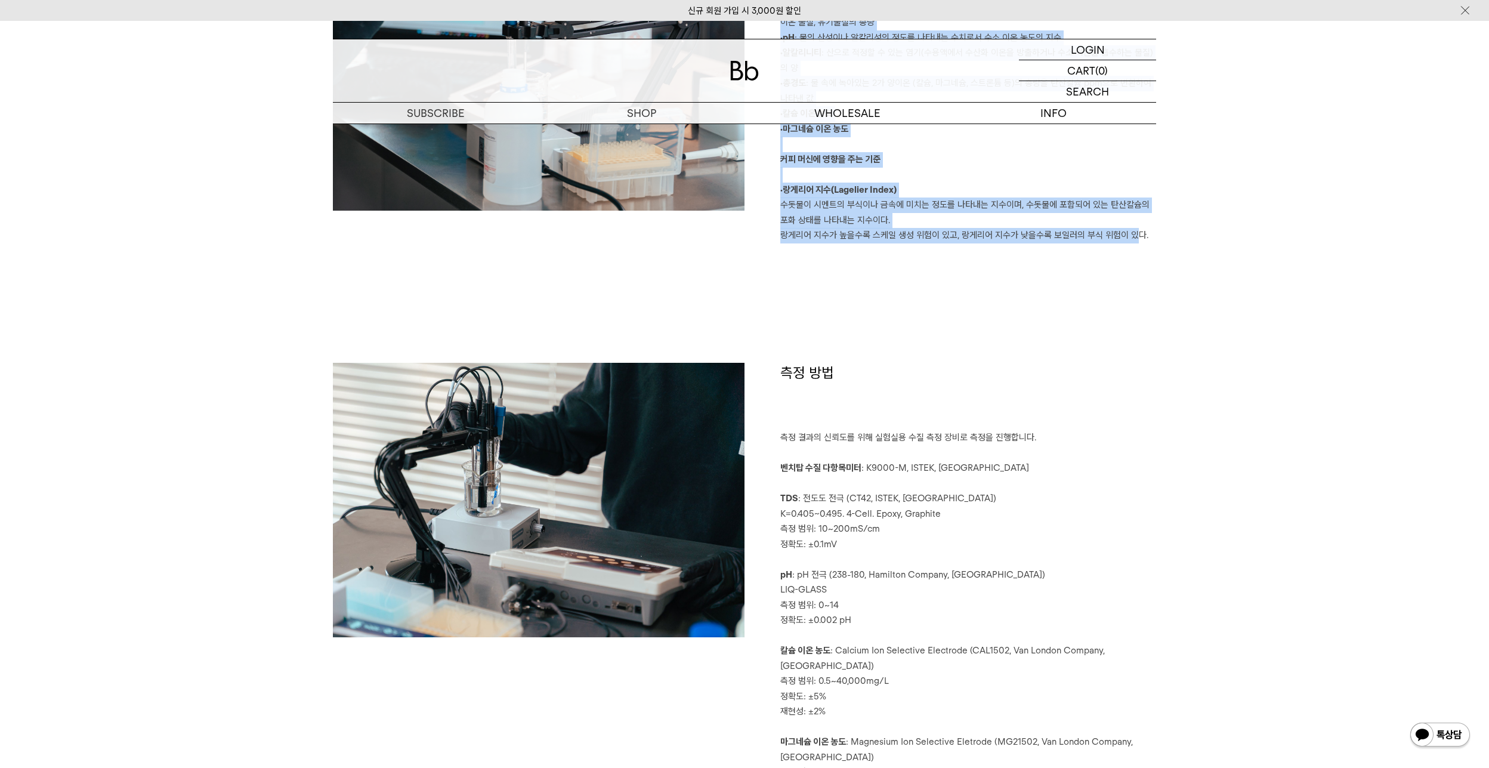
scroll to position [1372, 0]
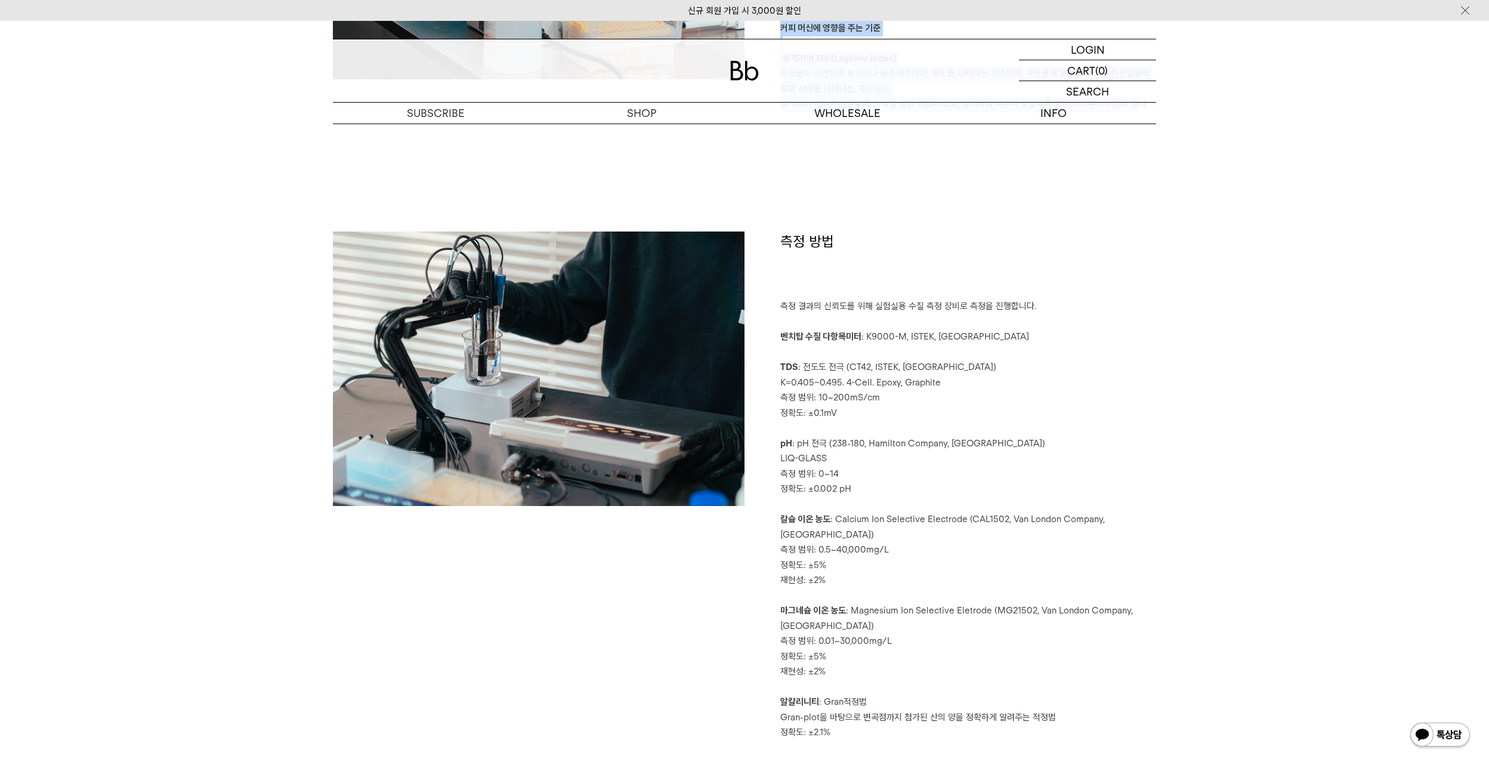
drag, startPoint x: 907, startPoint y: 270, endPoint x: 1072, endPoint y: 712, distance: 472.1
click at [1072, 712] on div "측정 방법 측정 결과의 신뢰도를 위해 실험실용 수질 측정 장비로 측정을 진행합니다. 벤치탑 수질 다항목미터 : K9000-M, ISTEK, […" at bounding box center [951, 485] width 412 height 509
click at [1072, 712] on p "측정 결과의 신뢰도를 위해 실험실용 수질 측정 장비로 측정을 진행합니다. 벤치탑 수질 다항목미터 : K9000-M, ISTEK, [GEOGRA…" at bounding box center [968, 519] width 376 height 441
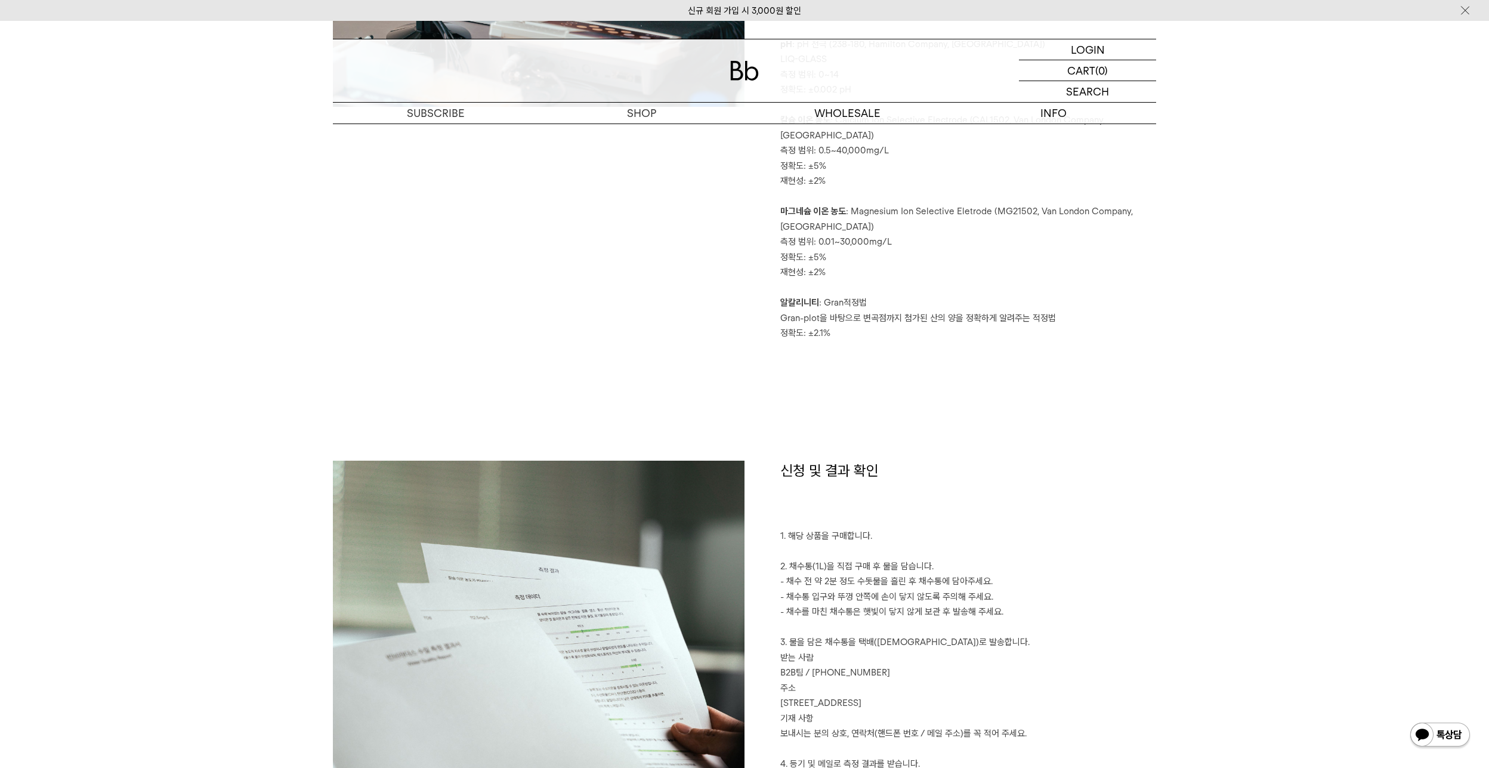
scroll to position [2028, 0]
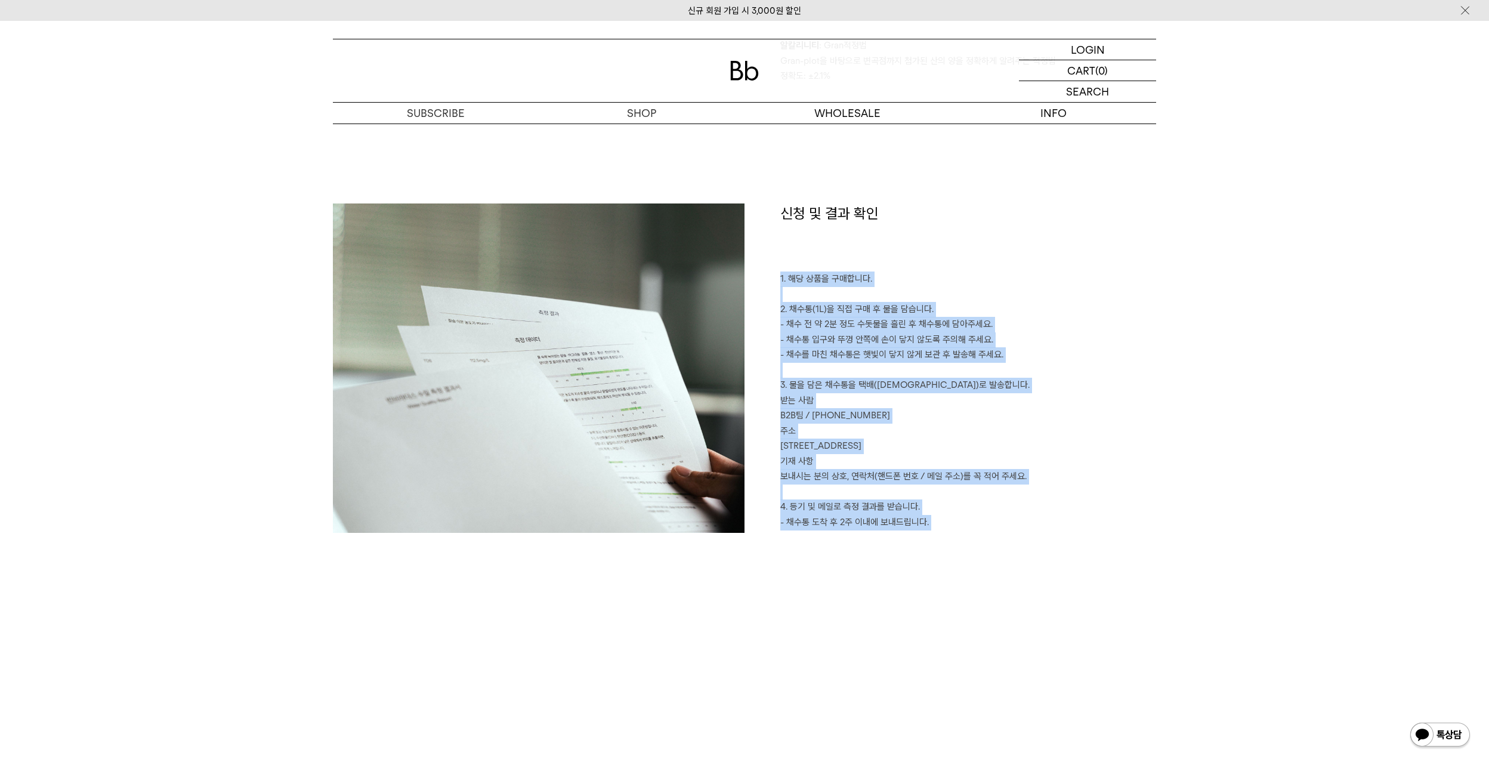
drag, startPoint x: 897, startPoint y: 261, endPoint x: 979, endPoint y: 524, distance: 275.5
click at [979, 524] on p "1. 해당 상품을 구매합니다. 2. 채수통(1L)을 직접 구매 후 물을 담습니다. - 채수 전 약 2분 정도 수돗물을 흘린 후 채수통에 담아주…" at bounding box center [968, 408] width 376 height 274
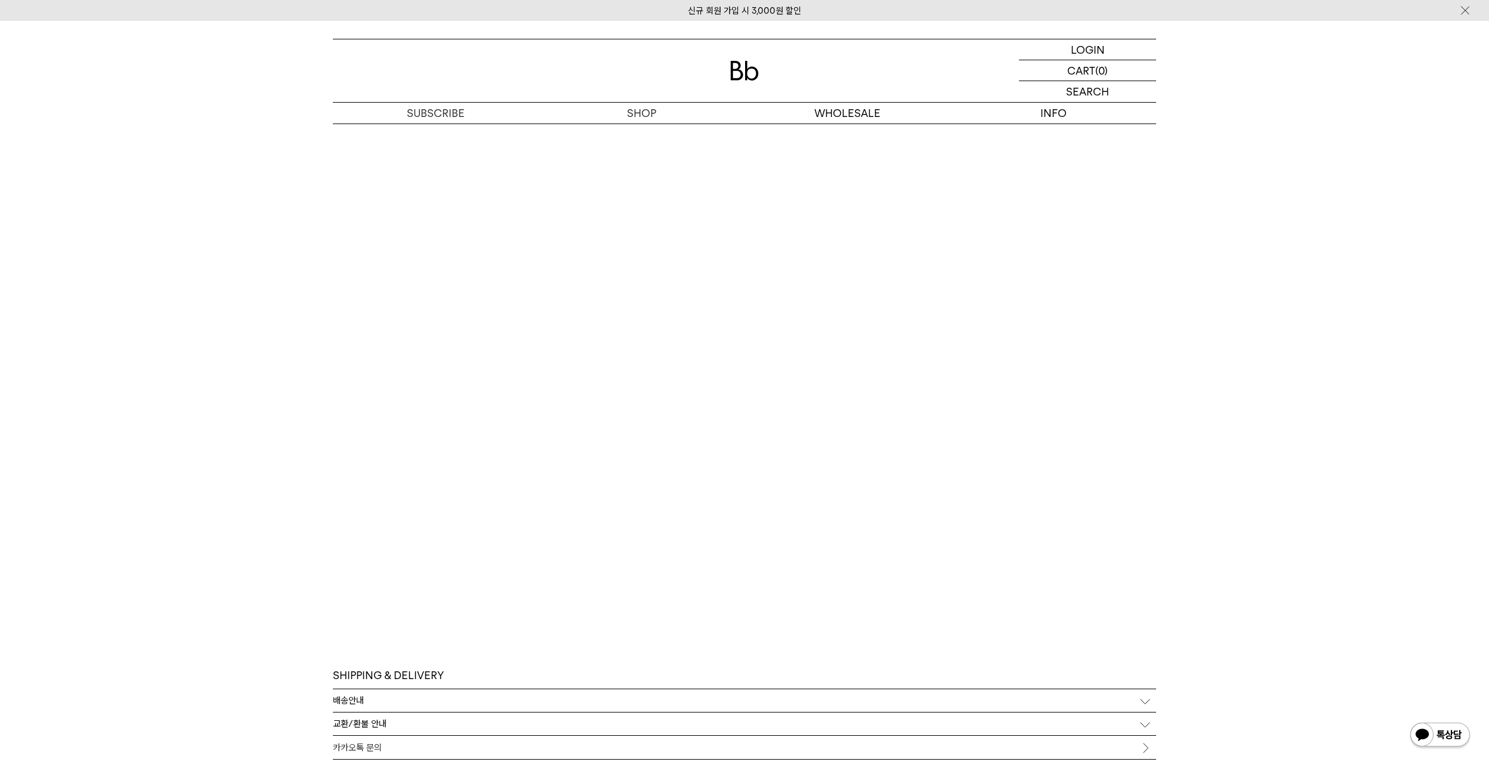
scroll to position [2625, 0]
